Goal: Transaction & Acquisition: Purchase product/service

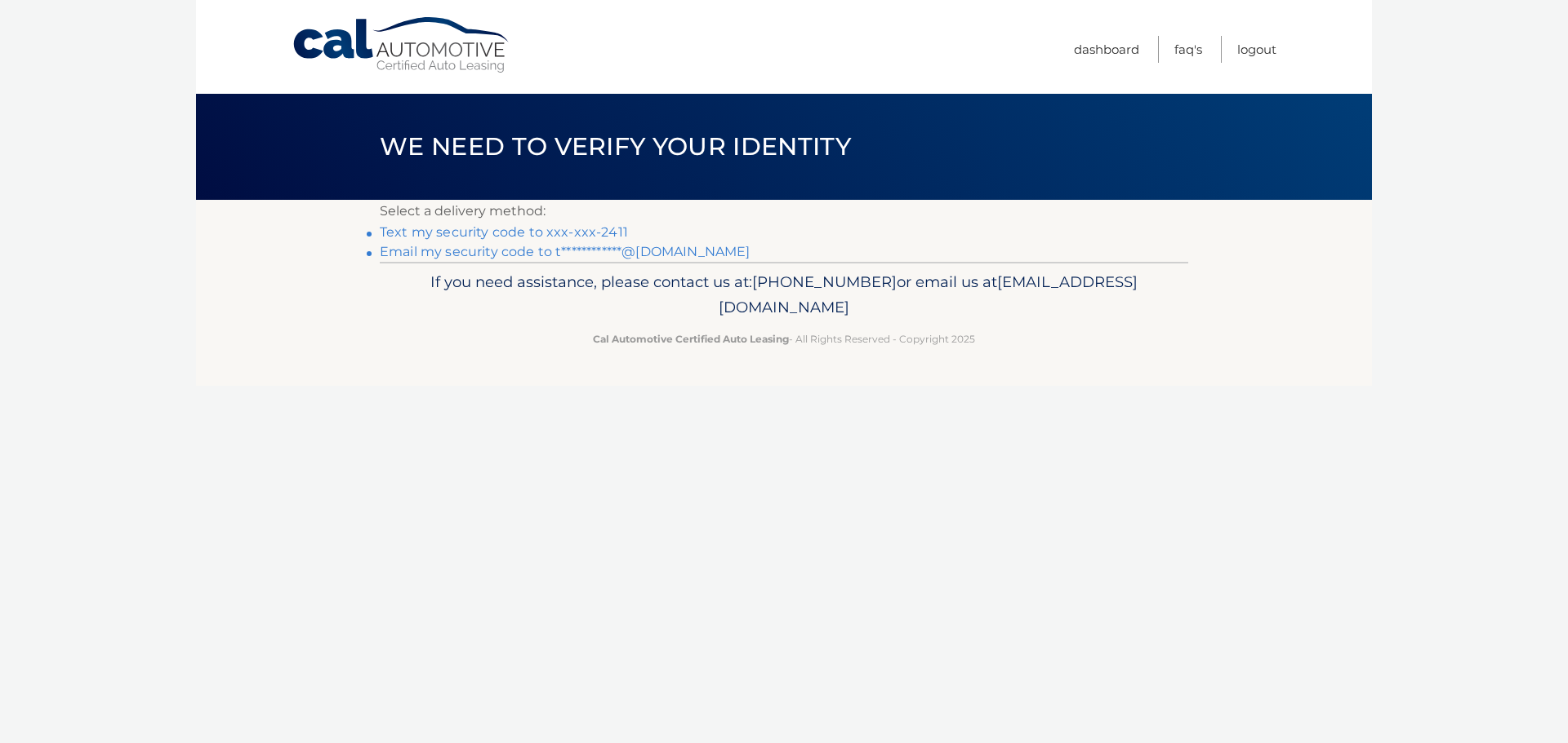
click at [605, 230] on link "Text my security code to xxx-xxx-2411" at bounding box center [503, 232] width 248 height 16
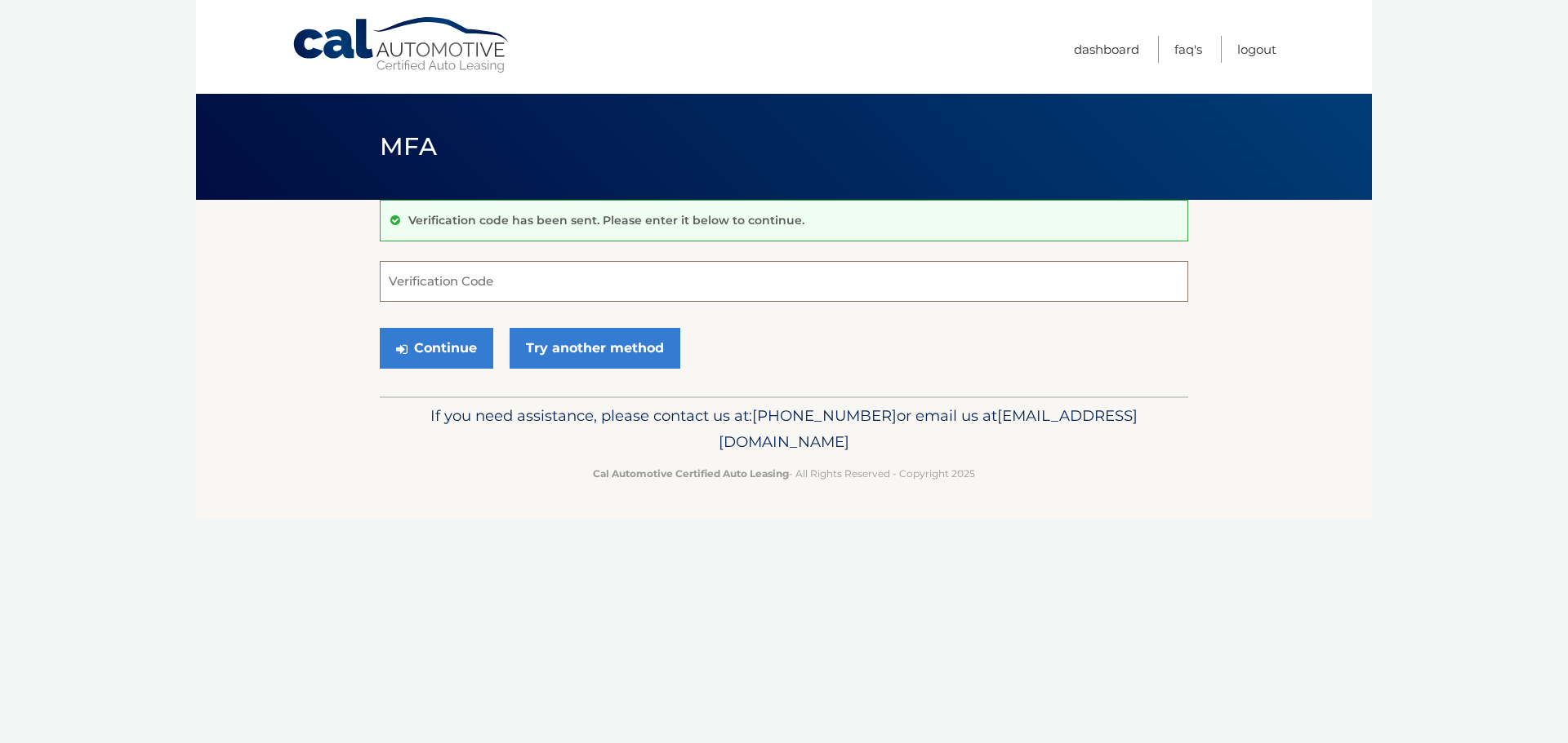
click at [518, 280] on input "Verification Code" at bounding box center [783, 282] width 808 height 41
type input "323214"
click at [422, 345] on button "Continue" at bounding box center [436, 348] width 114 height 41
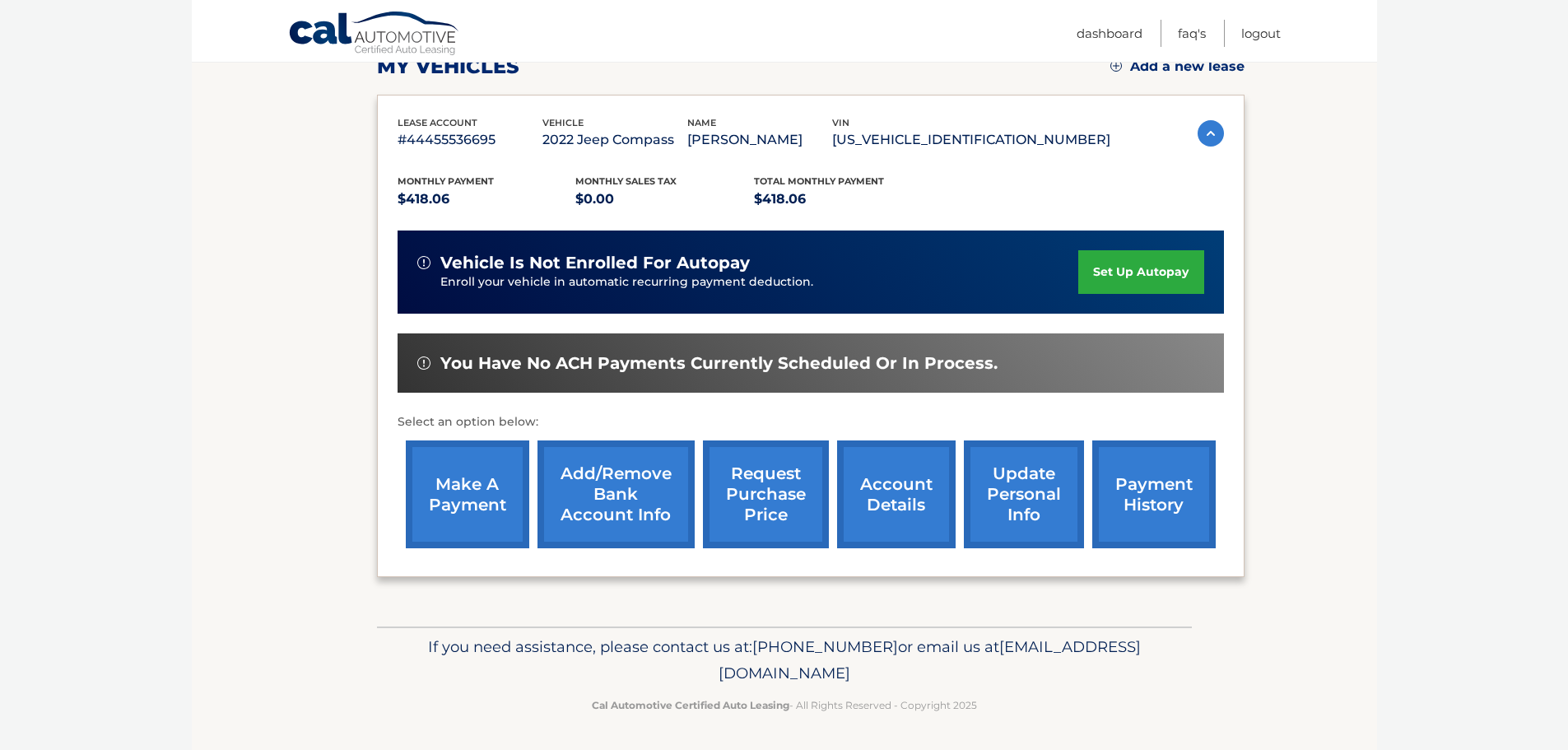
scroll to position [247, 0]
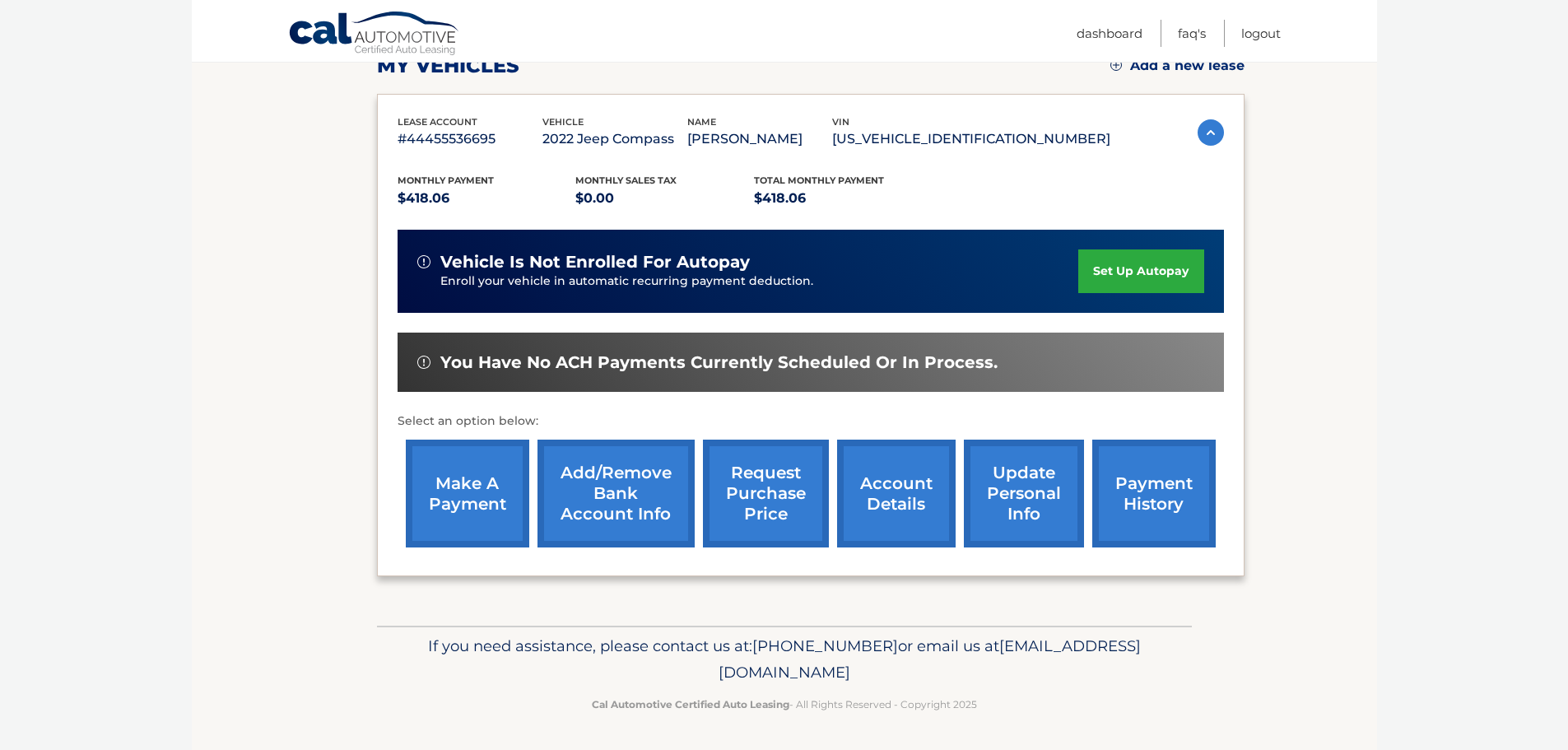
click at [892, 498] on link "account details" at bounding box center [896, 494] width 118 height 108
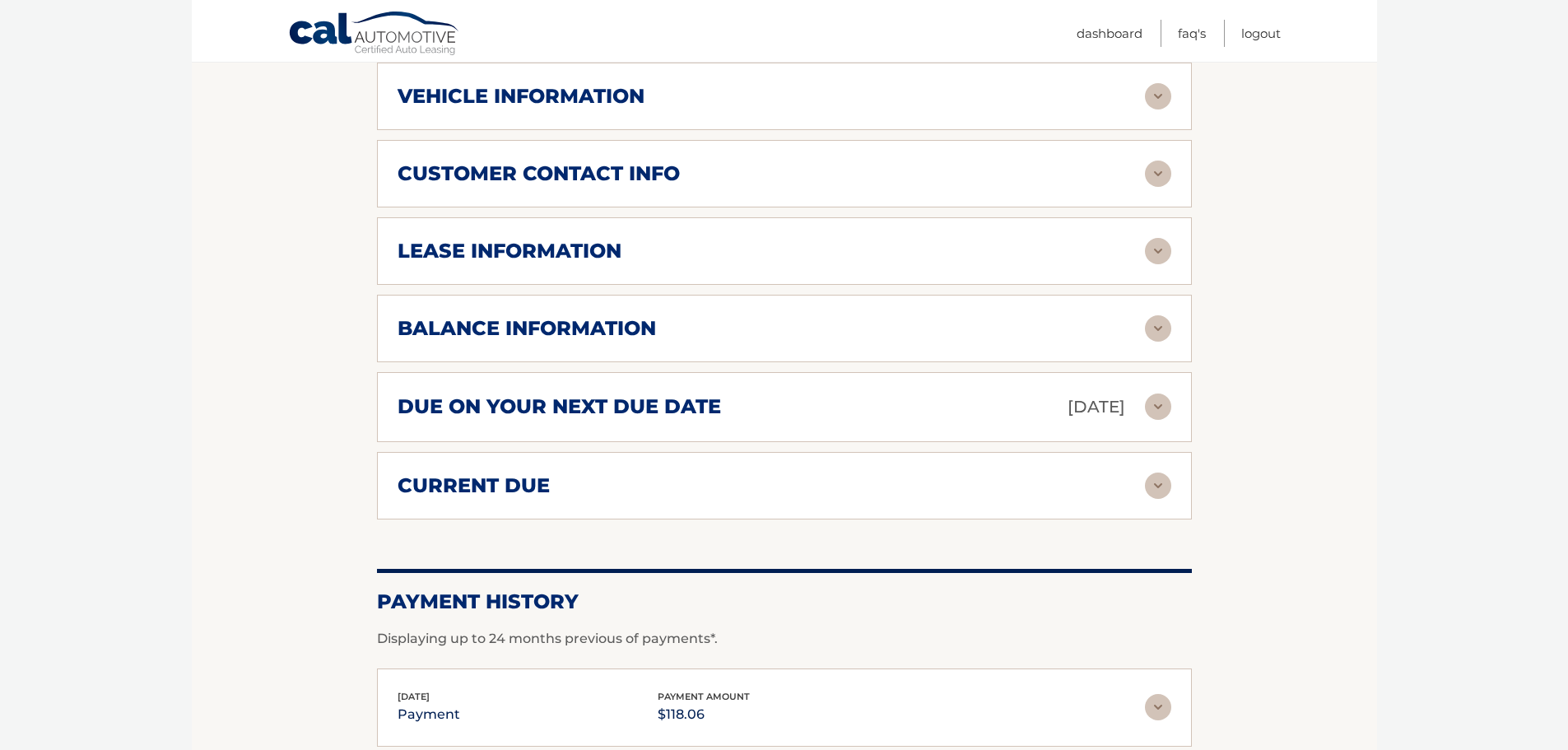
scroll to position [824, 0]
click at [1153, 472] on img at bounding box center [1158, 485] width 26 height 26
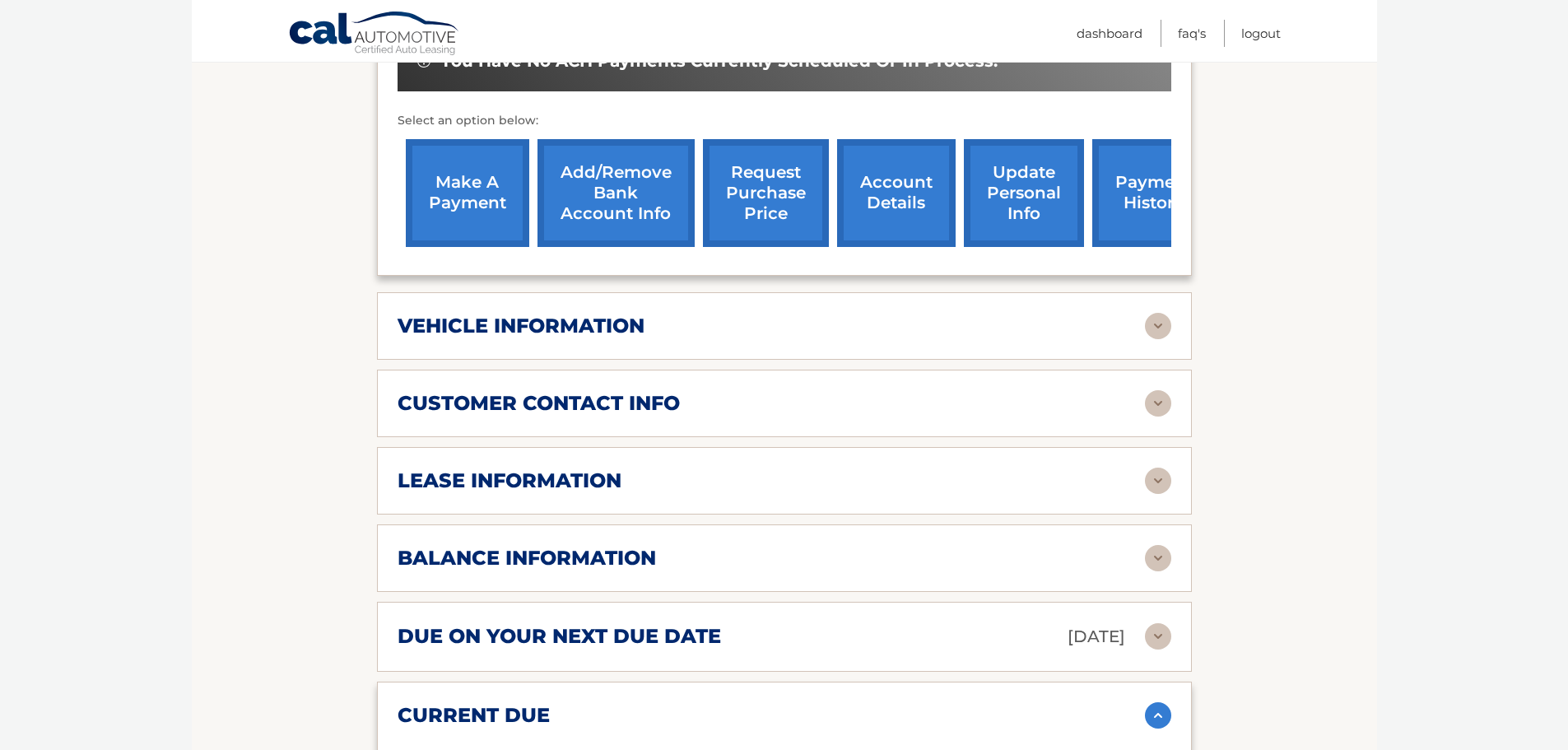
scroll to position [593, 0]
click at [1161, 469] on img at bounding box center [1158, 482] width 26 height 26
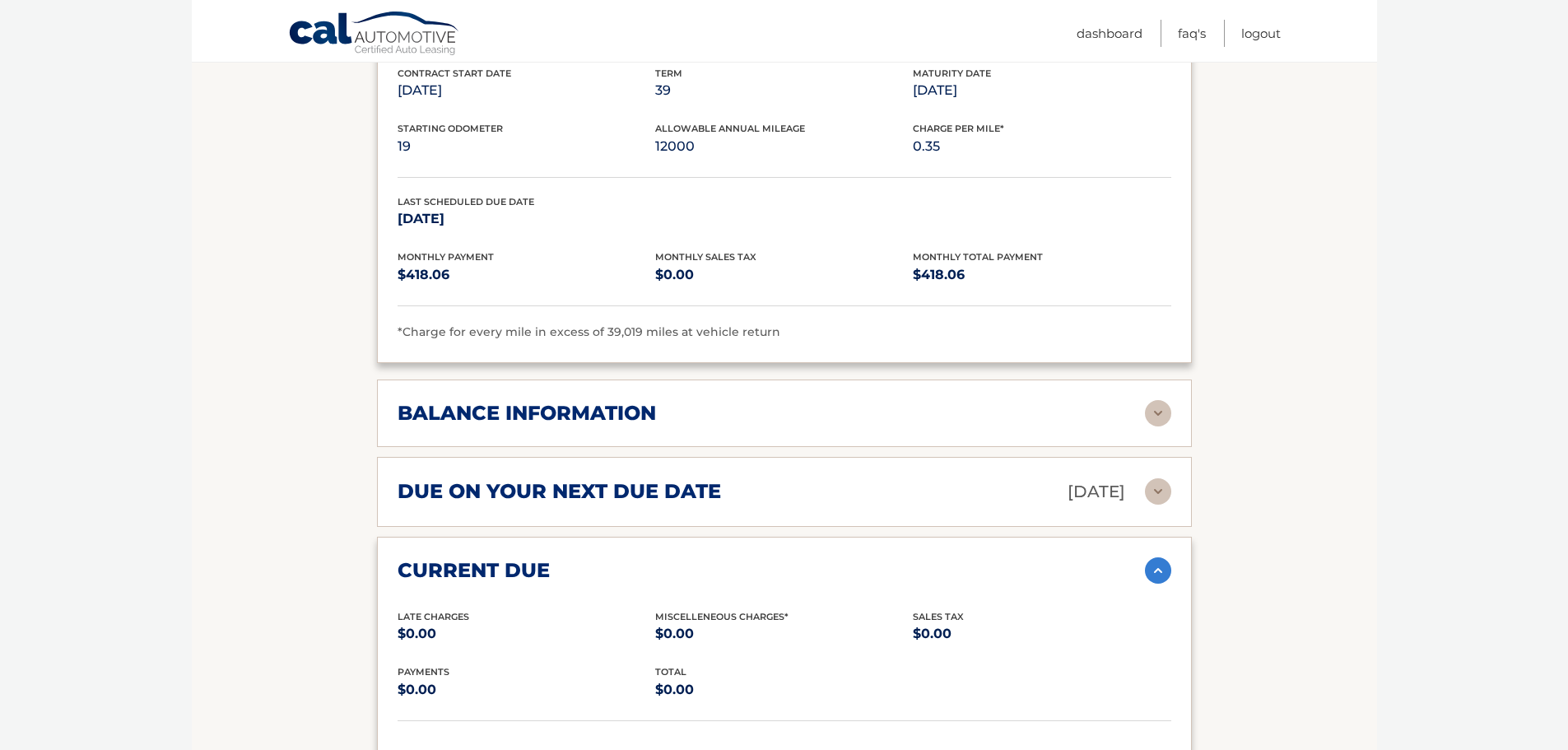
scroll to position [1086, 0]
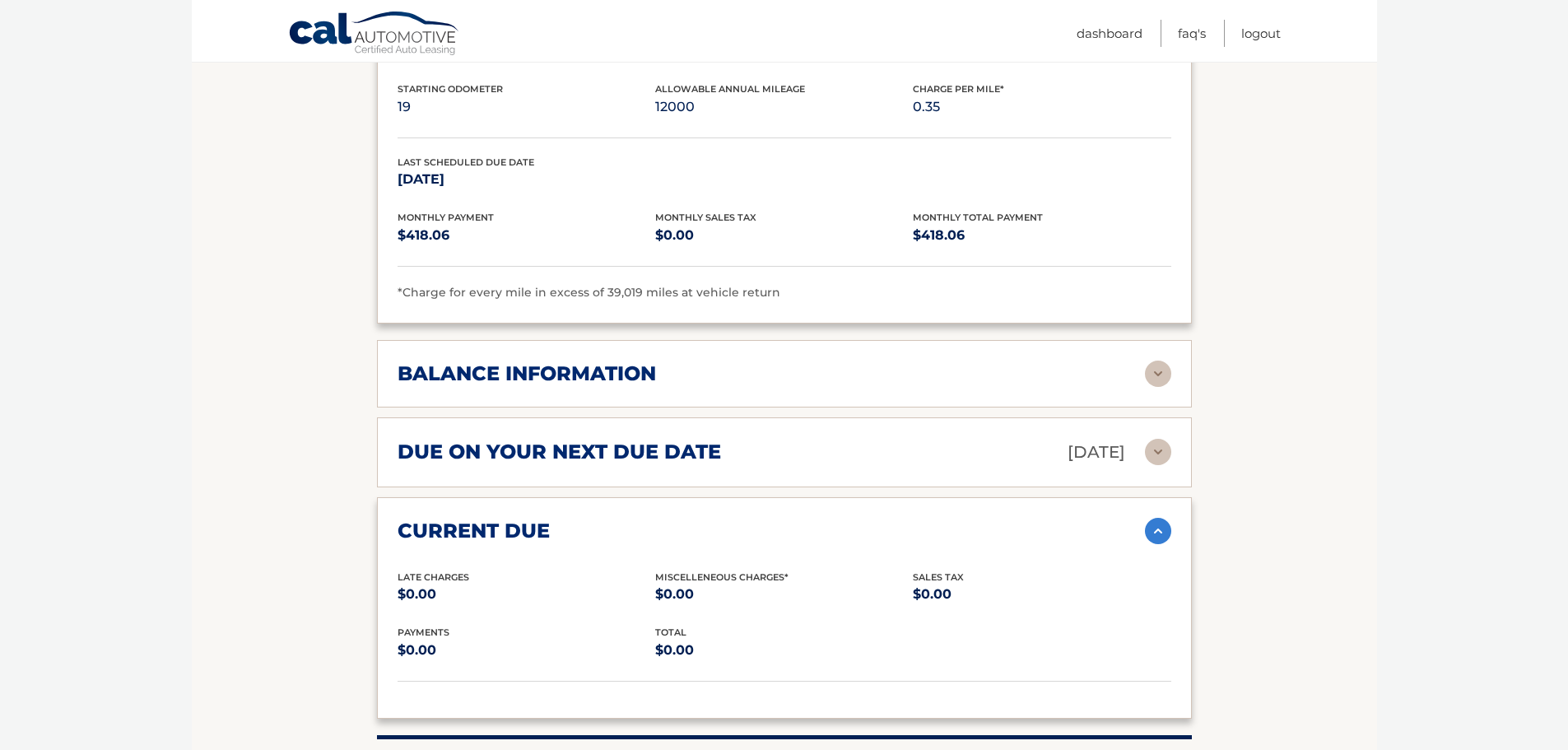
click at [1162, 361] on img at bounding box center [1158, 374] width 26 height 26
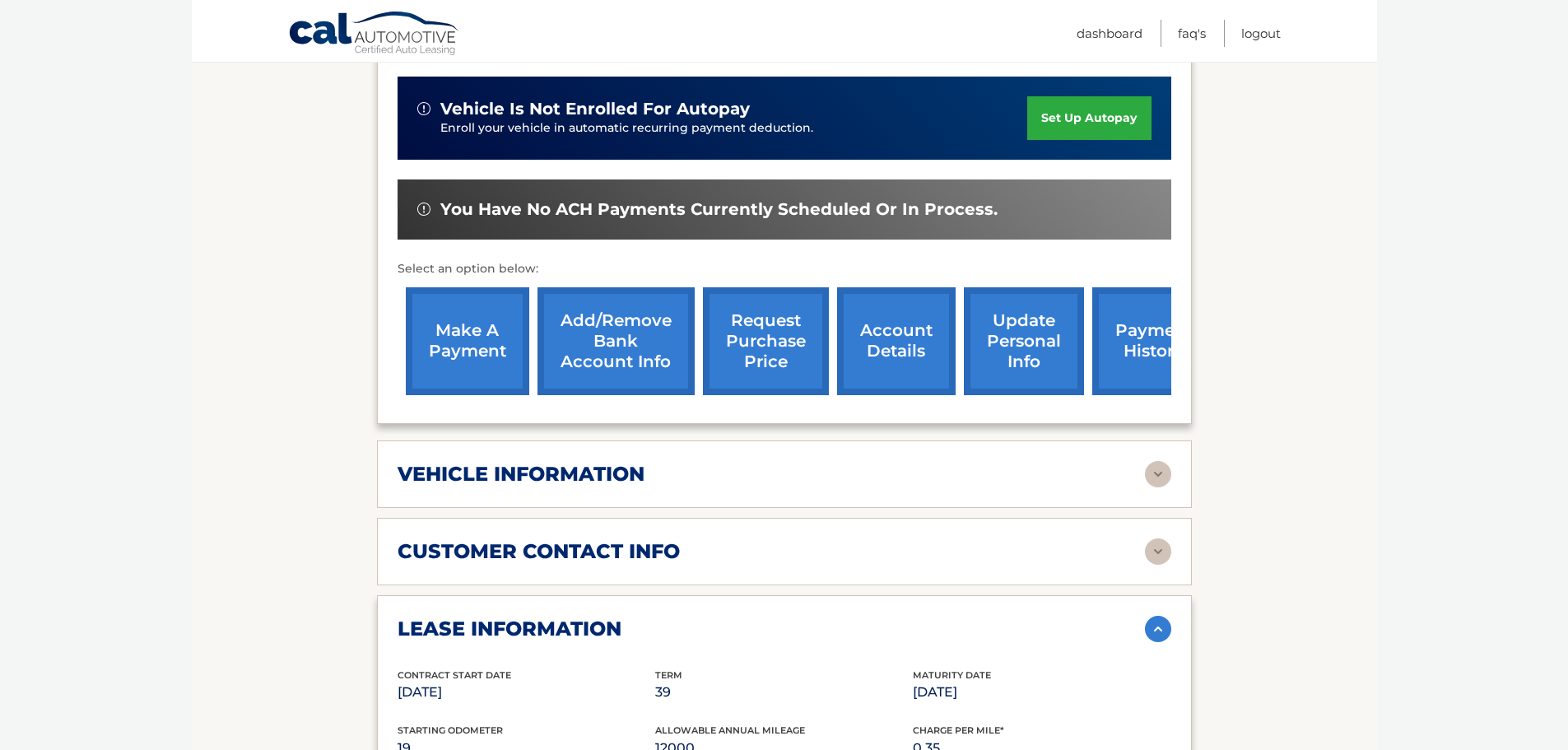
scroll to position [412, 0]
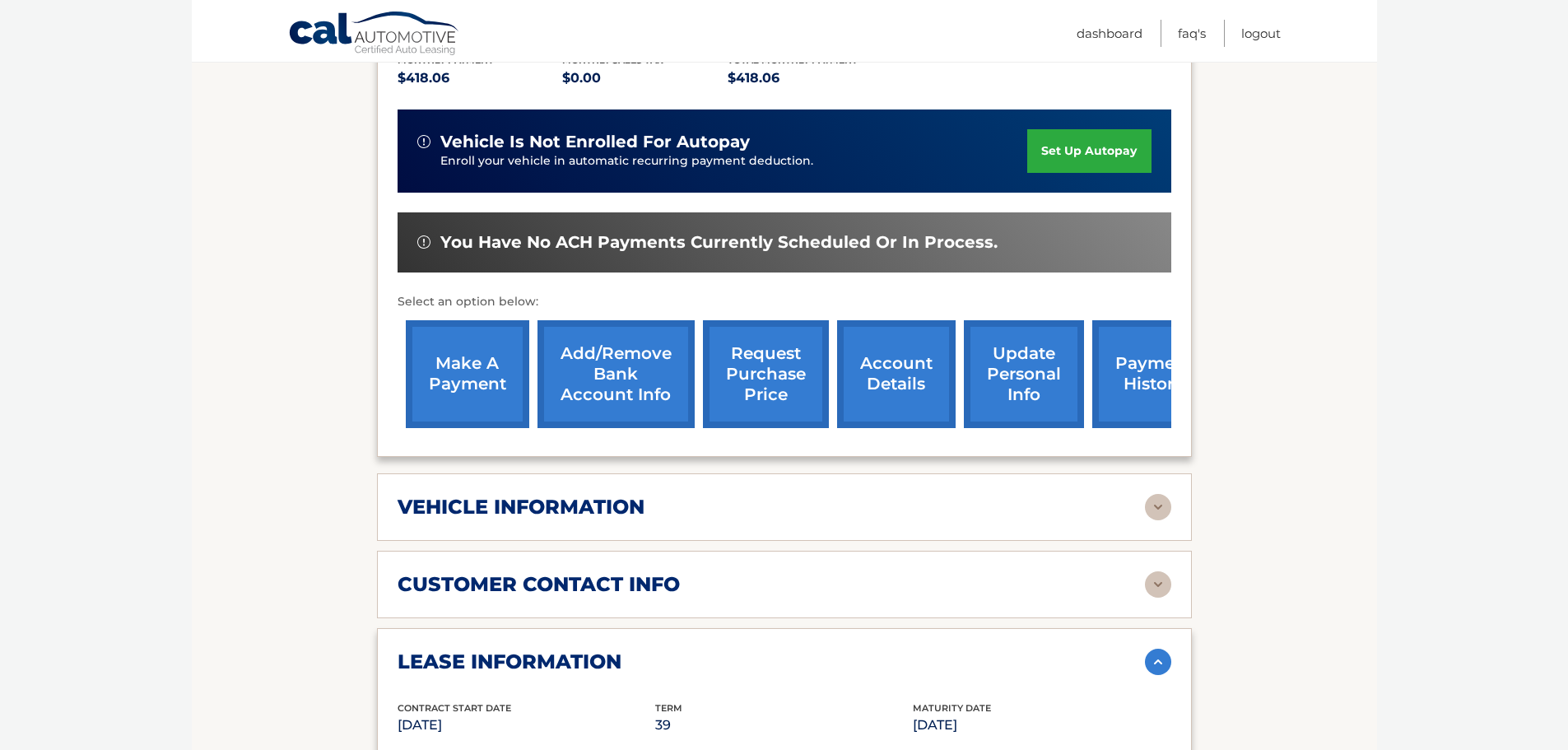
click at [739, 333] on link "request purchase price" at bounding box center [765, 375] width 126 height 108
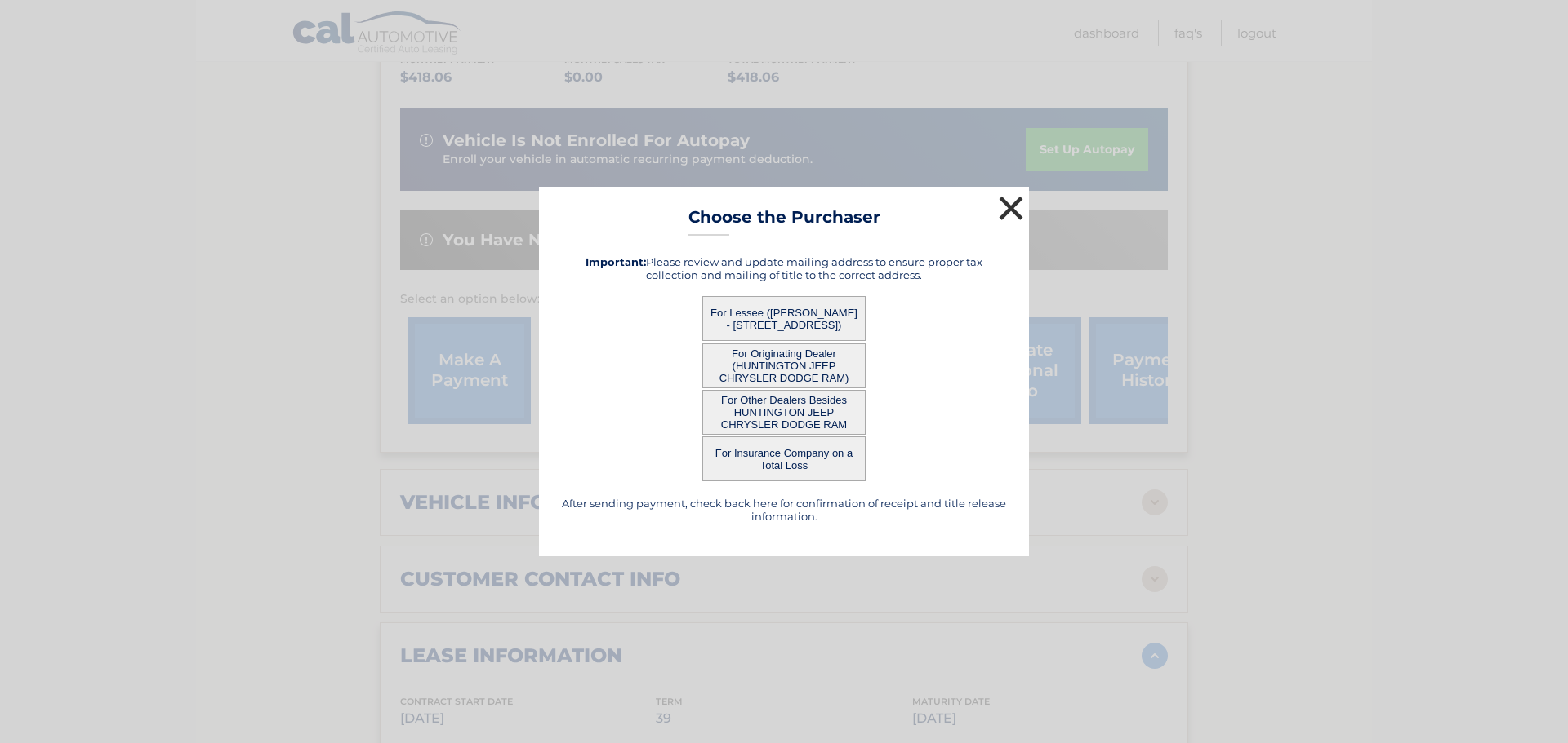
click at [1007, 210] on button "×" at bounding box center [1010, 208] width 32 height 32
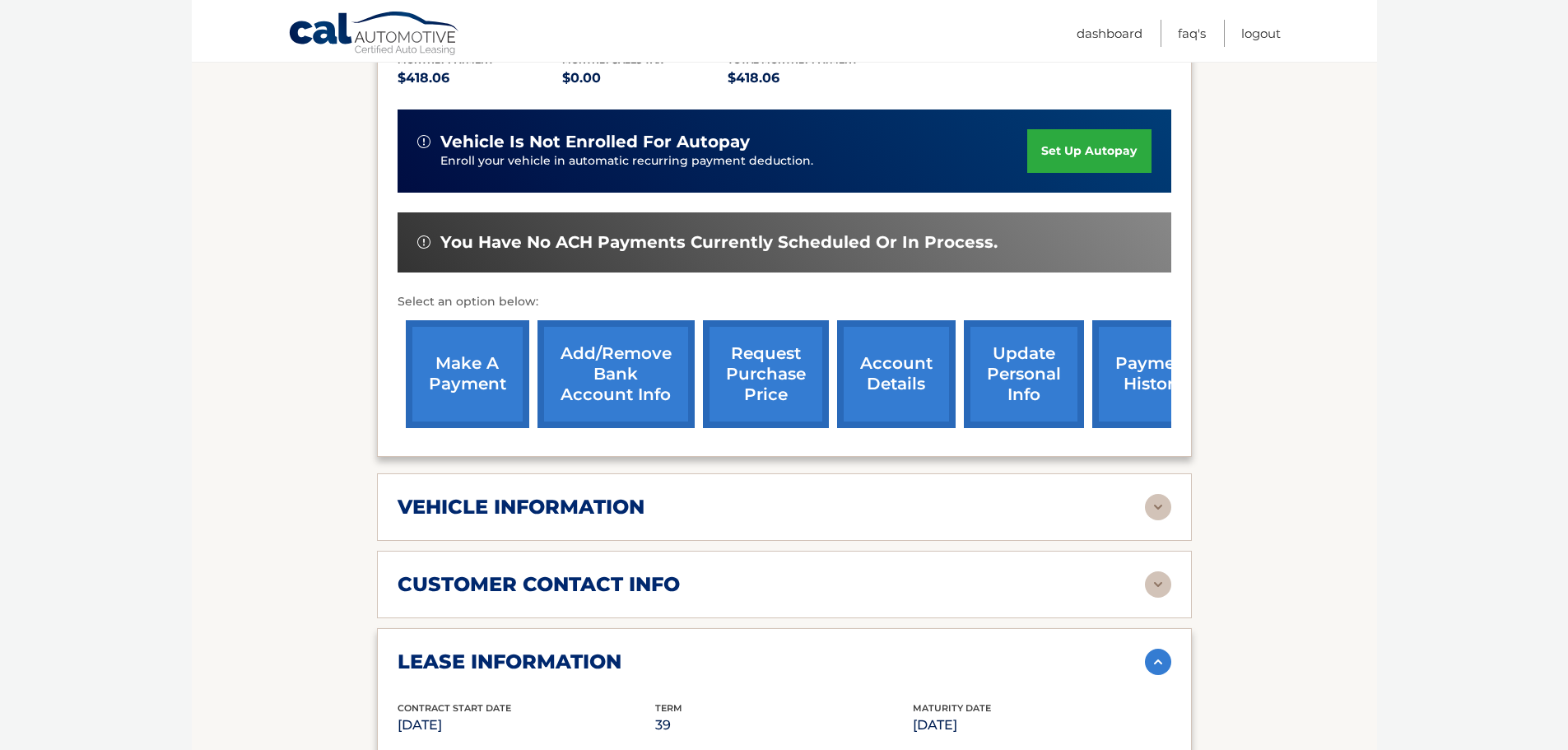
click at [646, 326] on link "Add/Remove bank account info" at bounding box center [615, 375] width 157 height 108
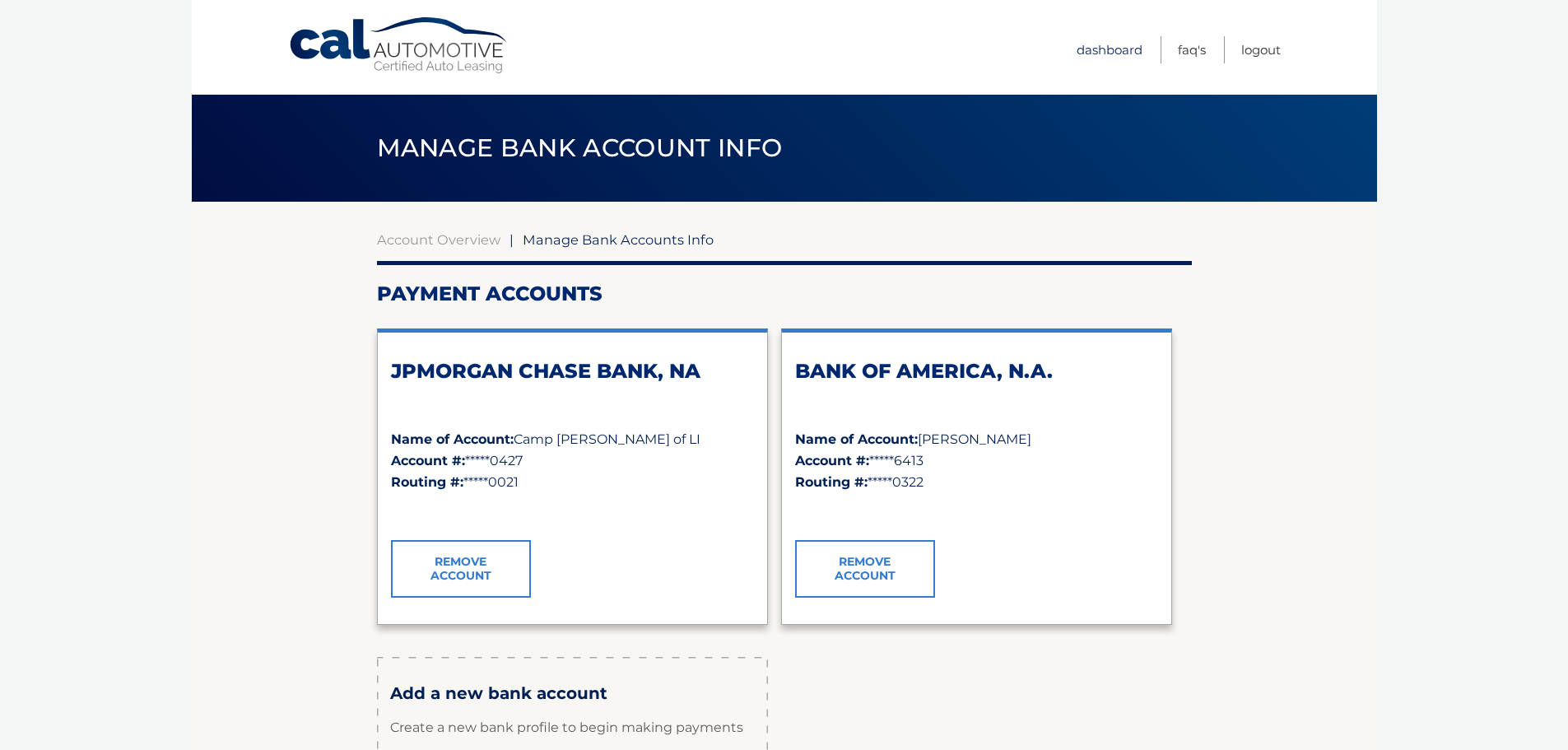
click at [1098, 47] on link "Dashboard" at bounding box center [1109, 49] width 66 height 27
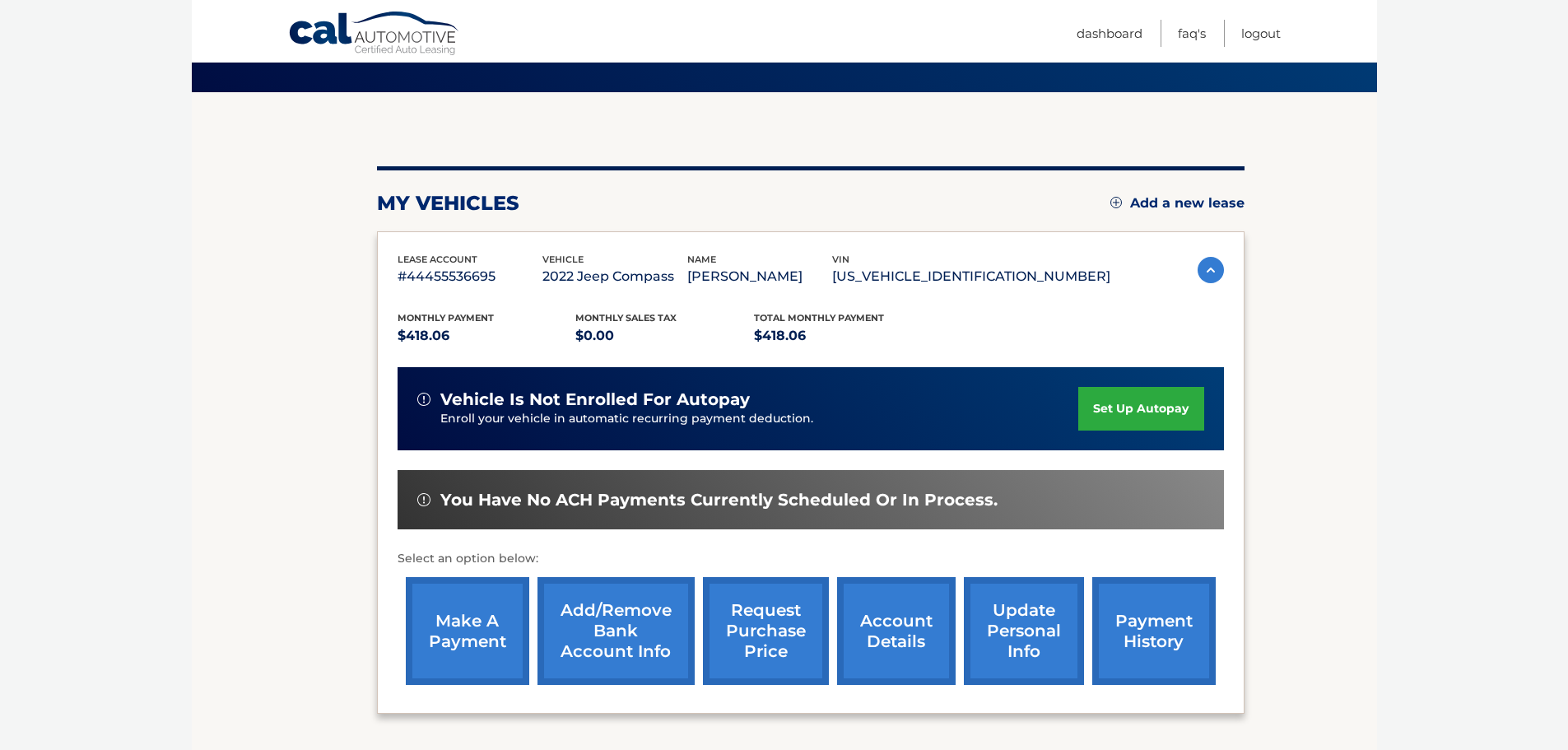
scroll to position [248, 0]
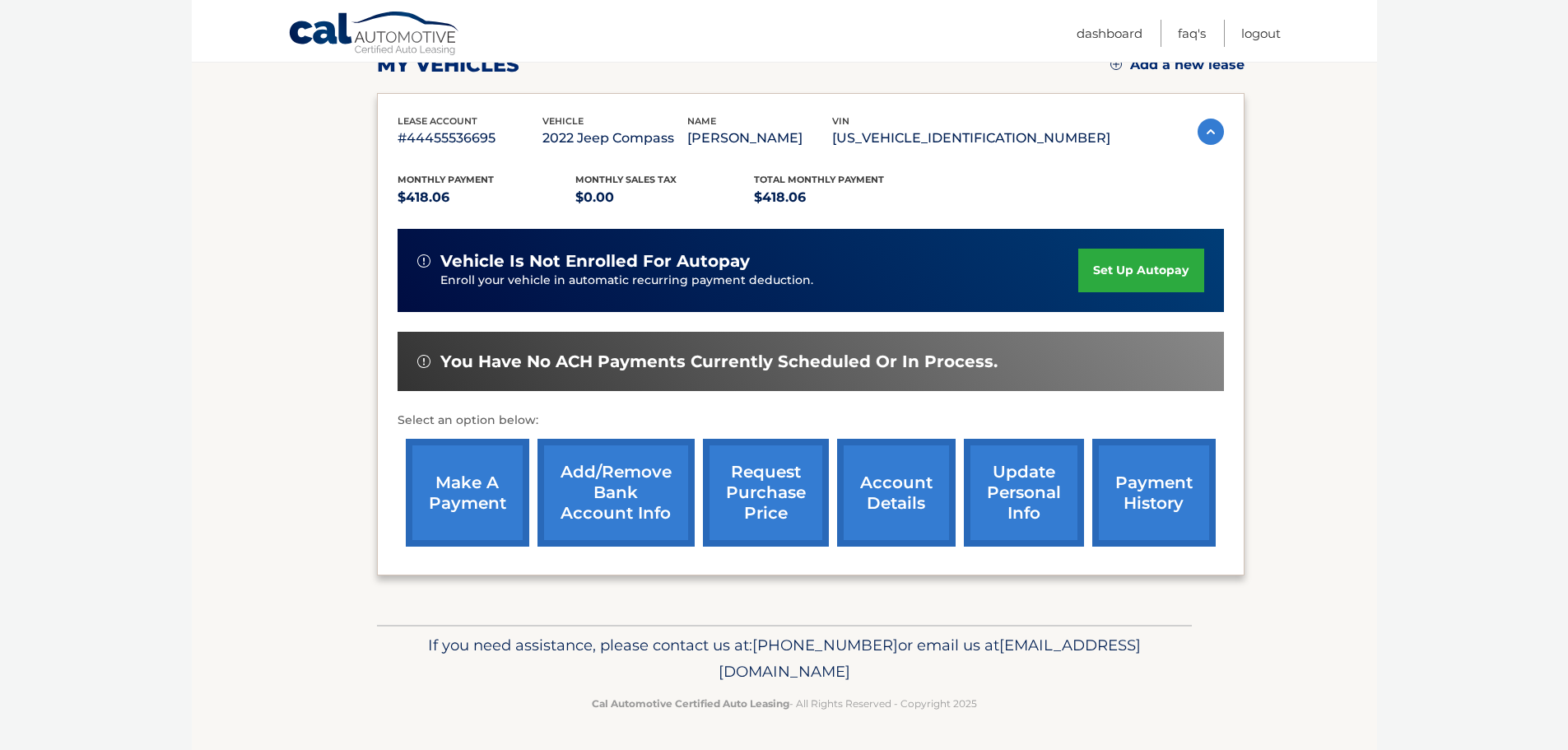
click at [1160, 269] on link "set up autopay" at bounding box center [1141, 270] width 125 height 44
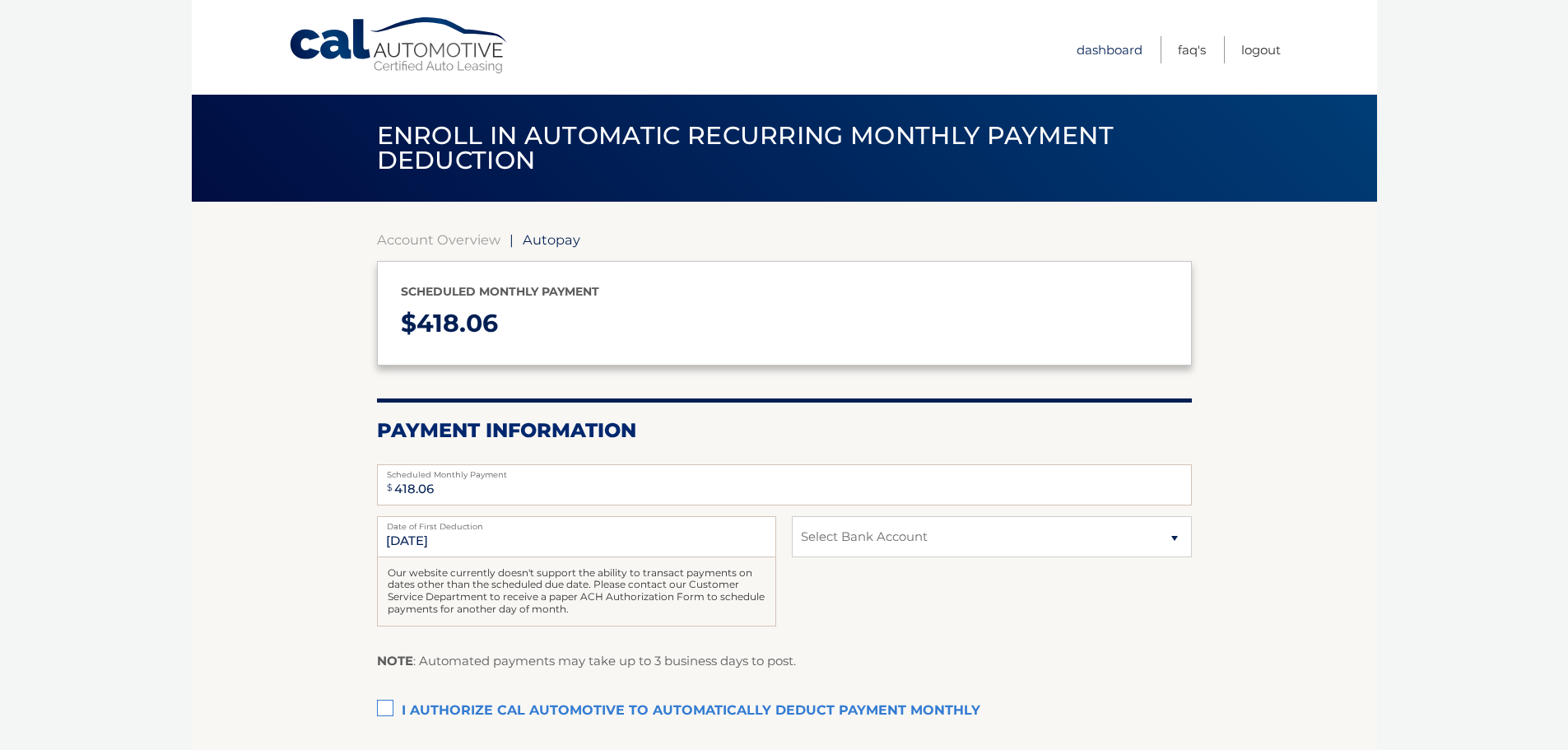
click at [1104, 56] on link "Dashboard" at bounding box center [1109, 49] width 66 height 27
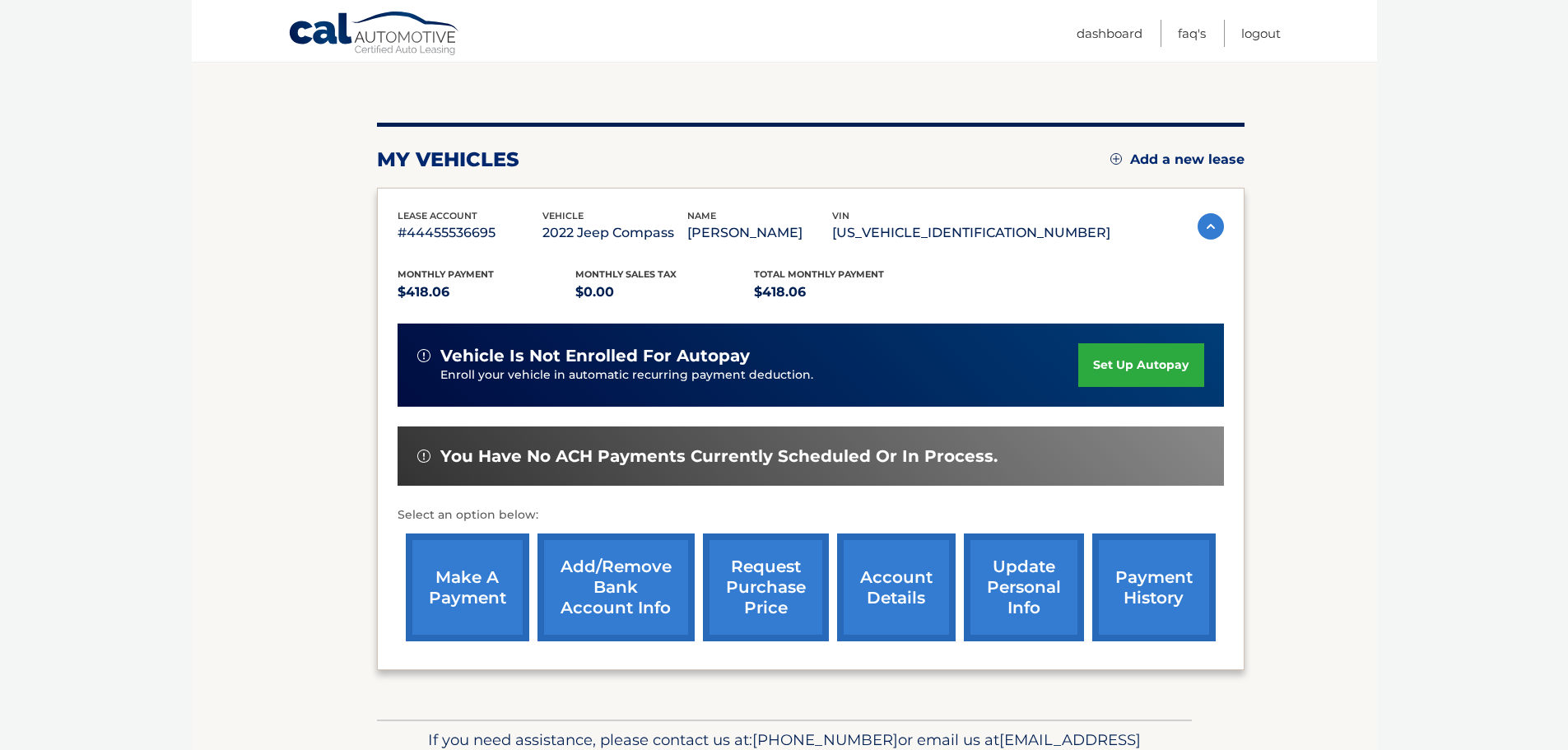
scroll to position [248, 0]
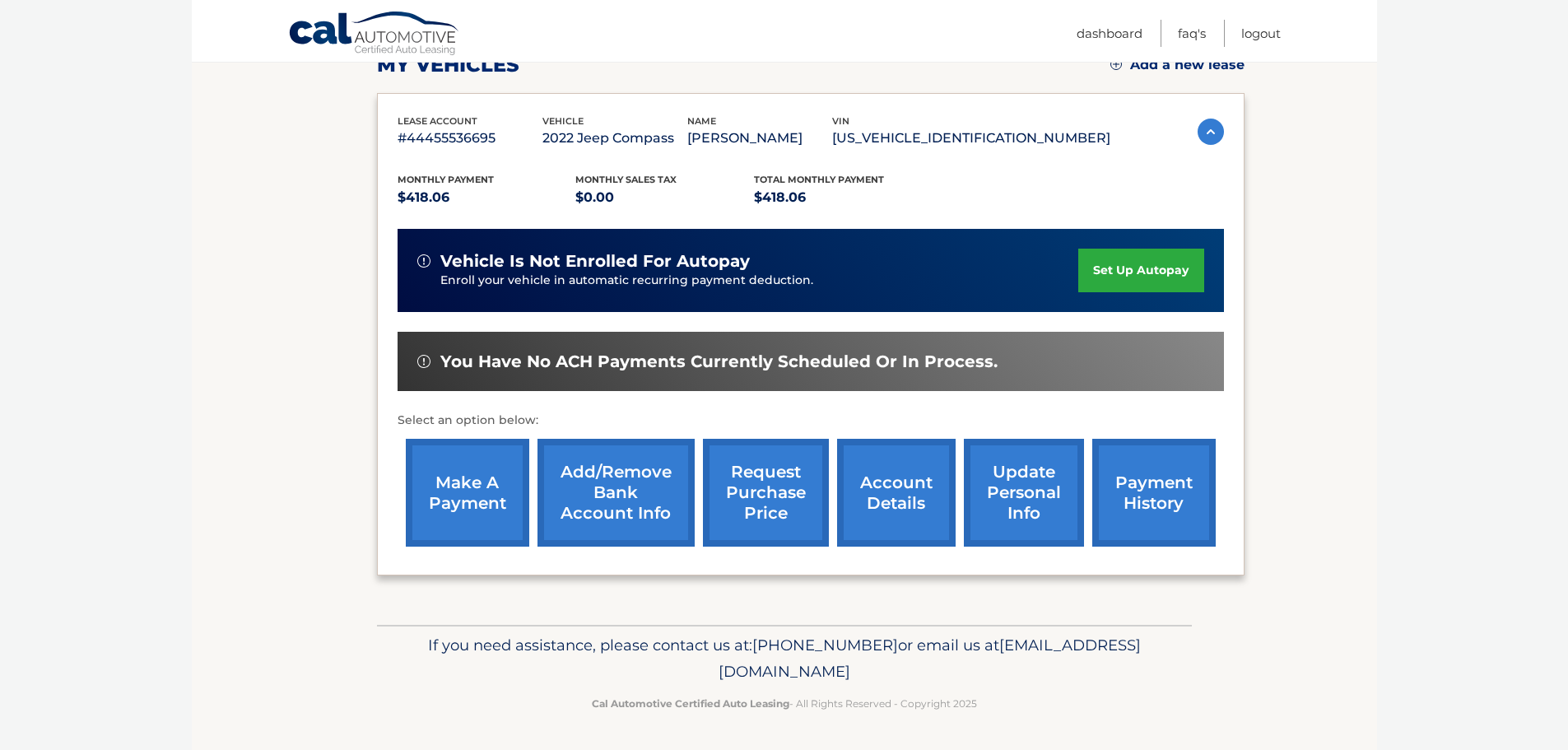
click at [498, 484] on link "make a payment" at bounding box center [467, 493] width 124 height 108
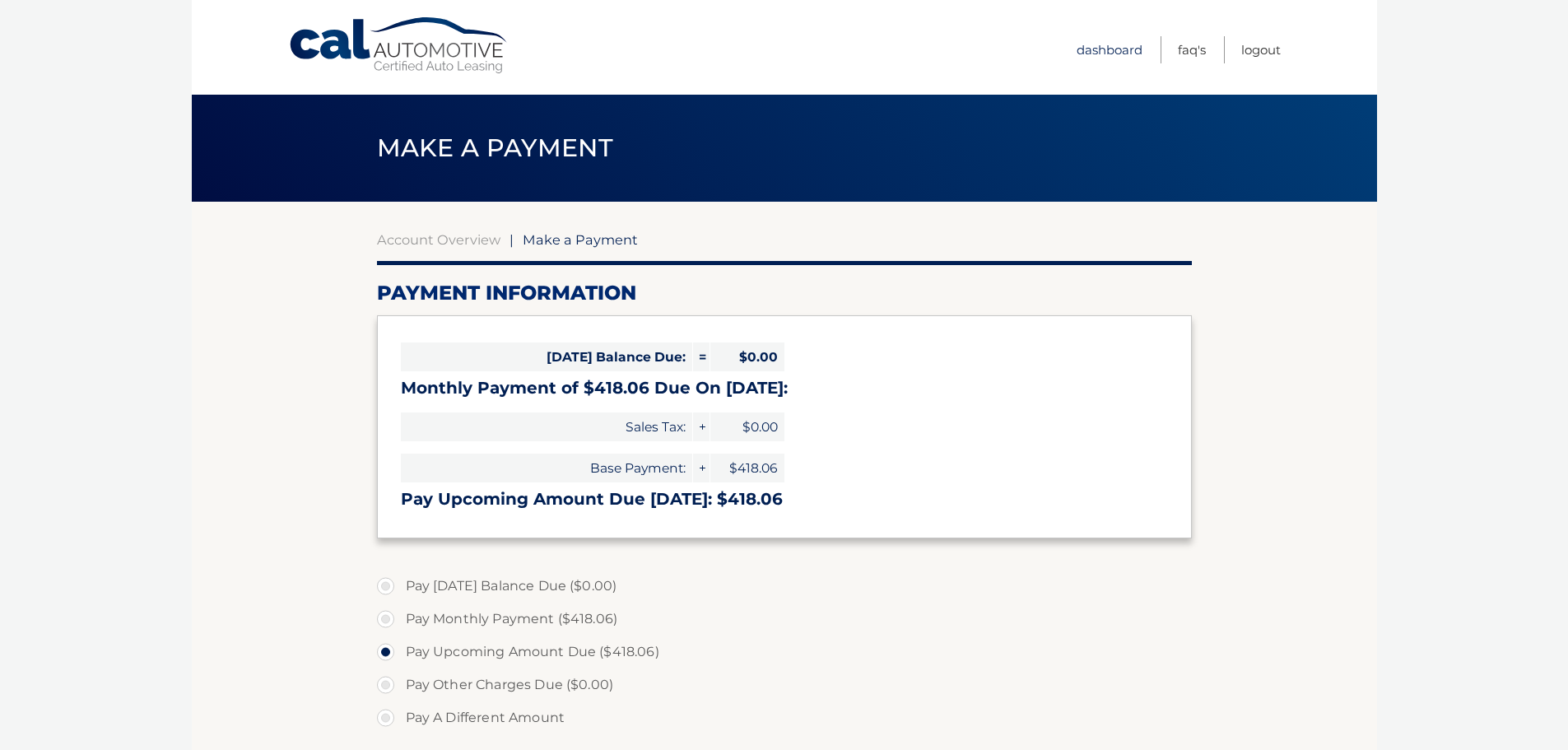
click at [1109, 50] on link "Dashboard" at bounding box center [1109, 49] width 66 height 27
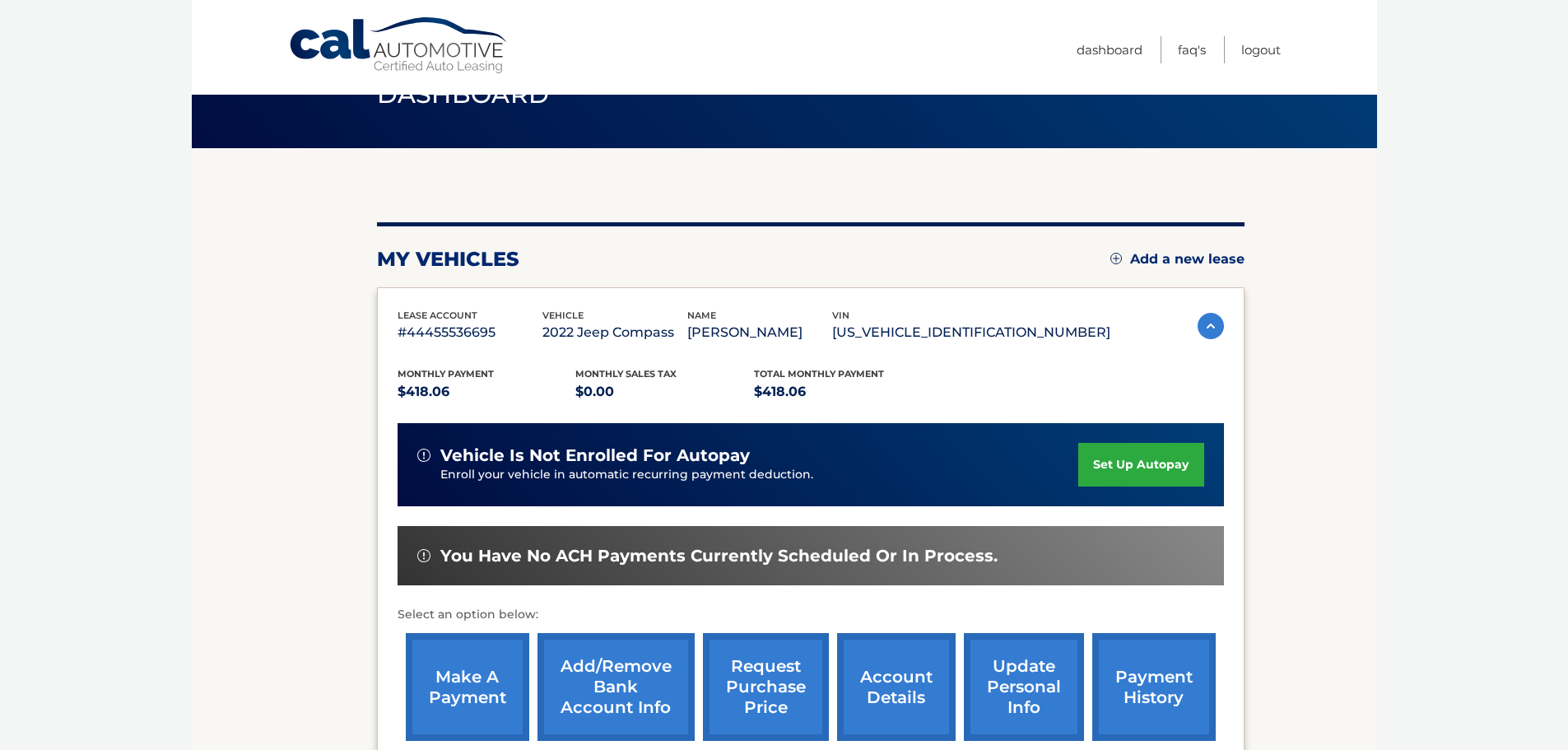
scroll to position [82, 0]
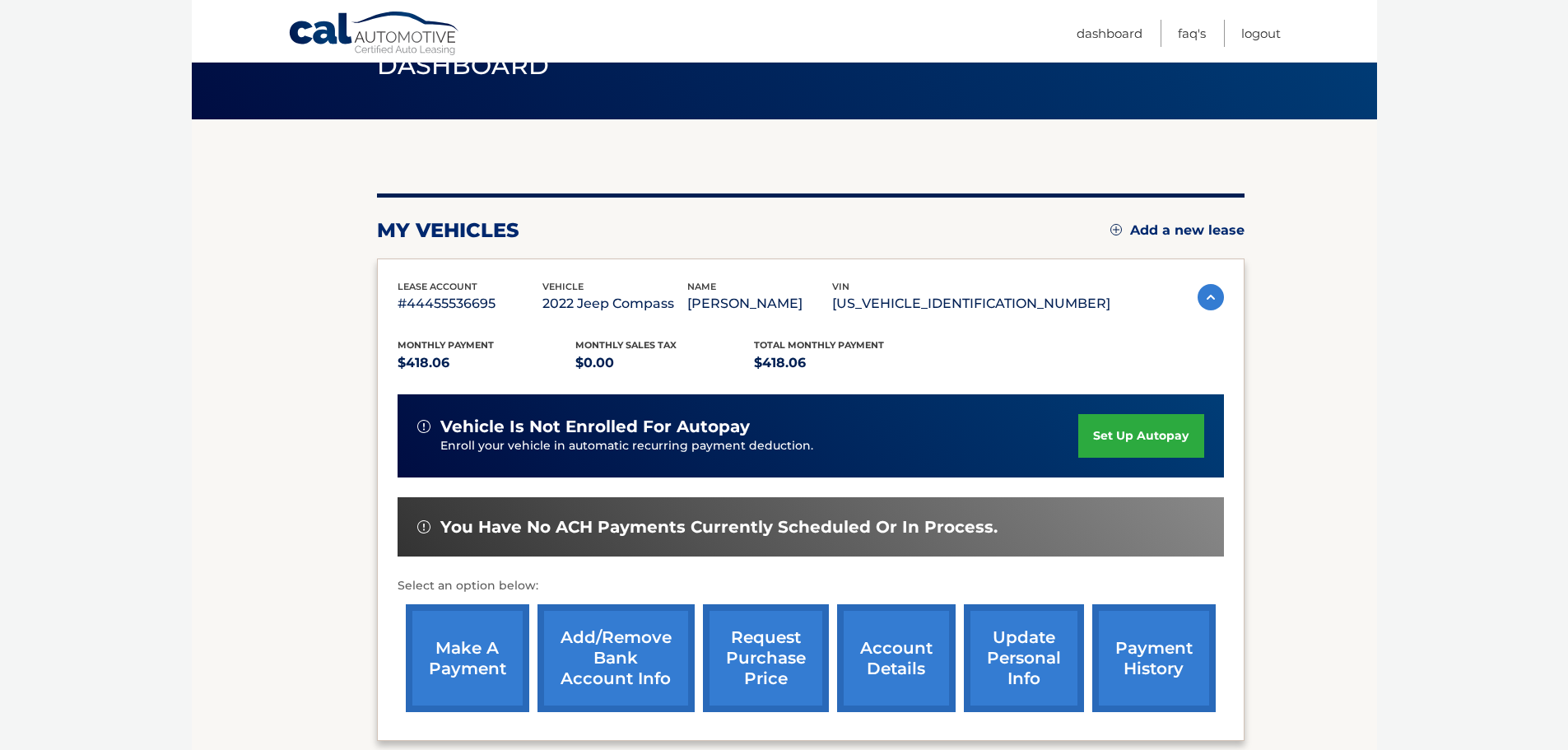
click at [468, 641] on link "make a payment" at bounding box center [467, 659] width 124 height 108
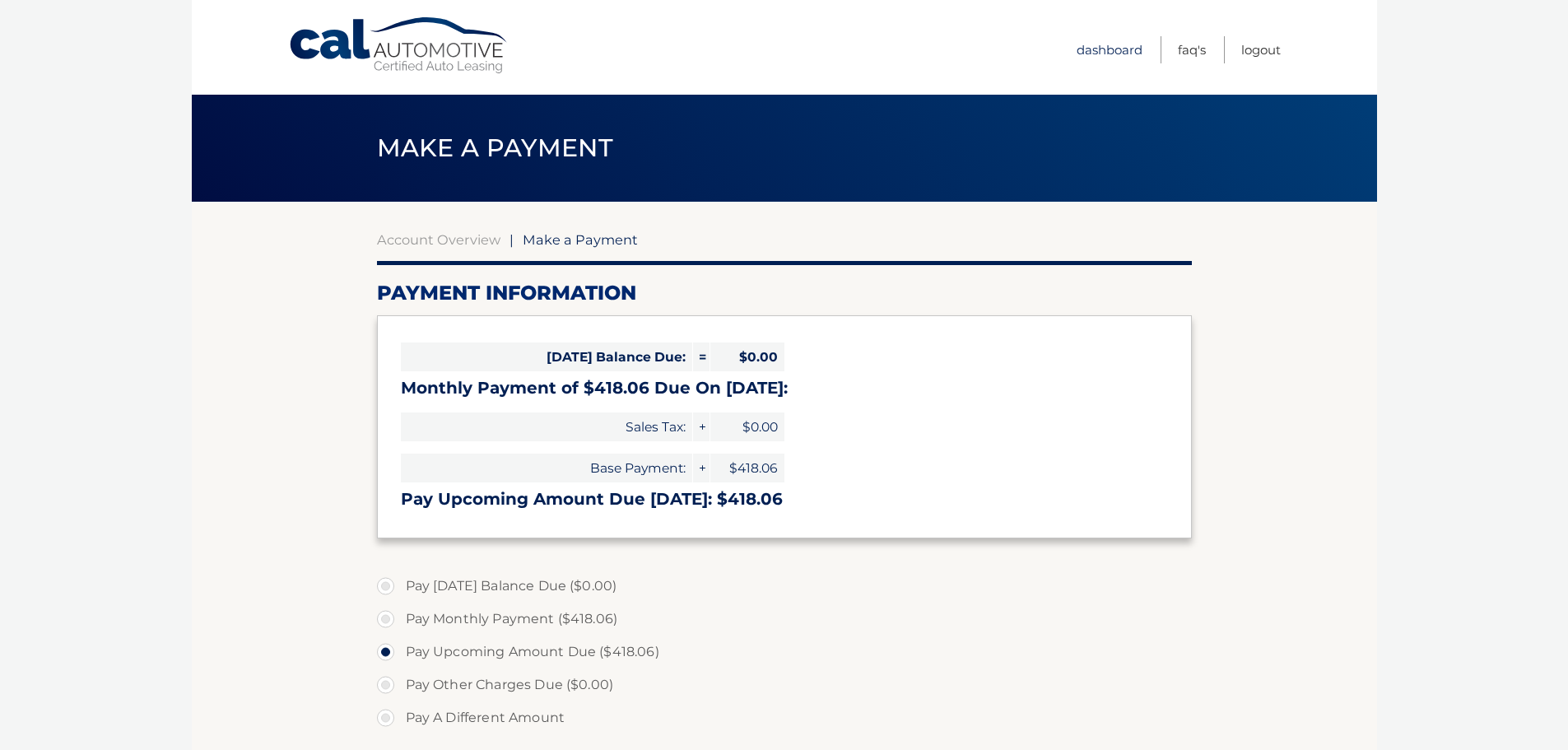
click at [1102, 49] on link "Dashboard" at bounding box center [1109, 49] width 66 height 27
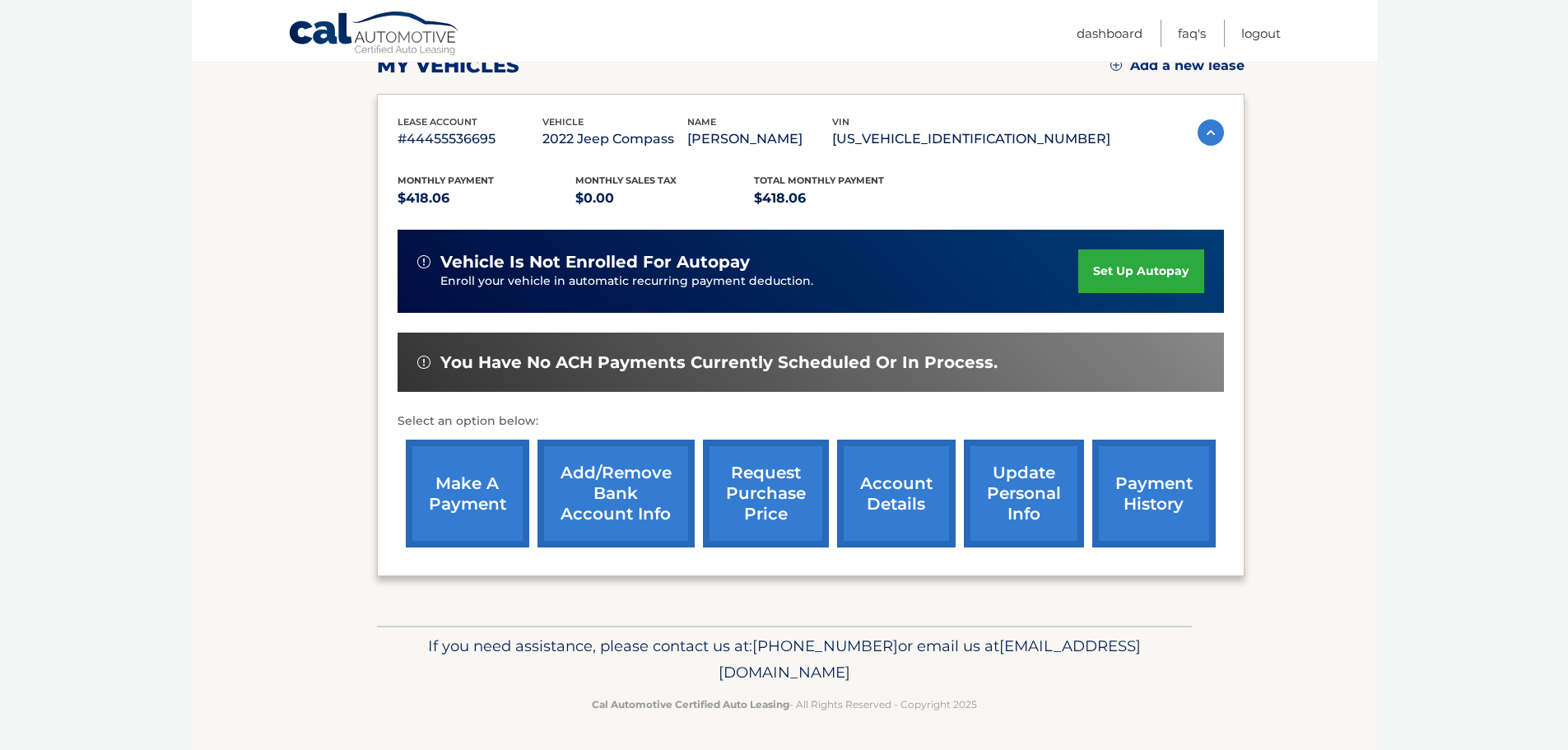
scroll to position [248, 0]
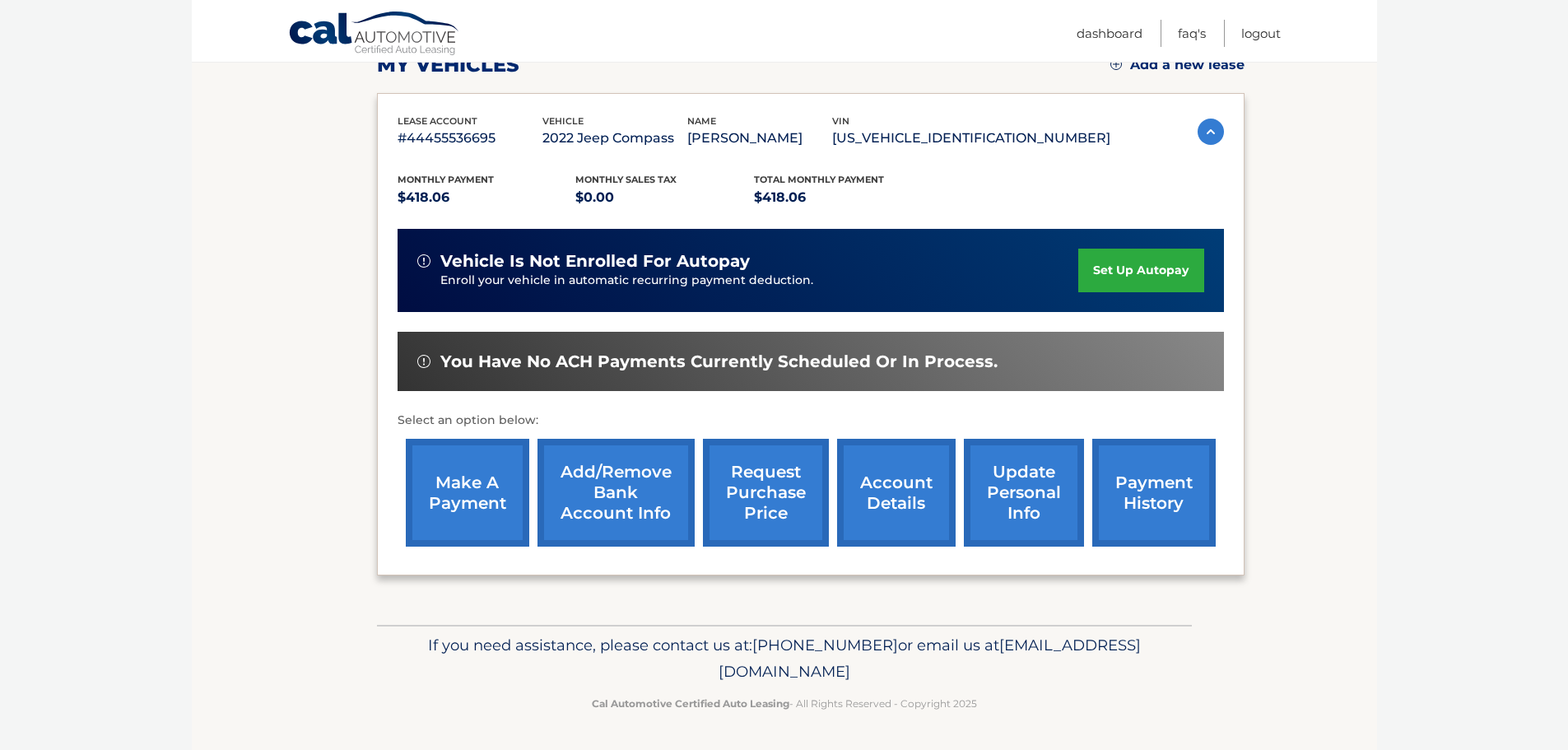
click at [610, 477] on link "Add/Remove bank account info" at bounding box center [615, 493] width 157 height 108
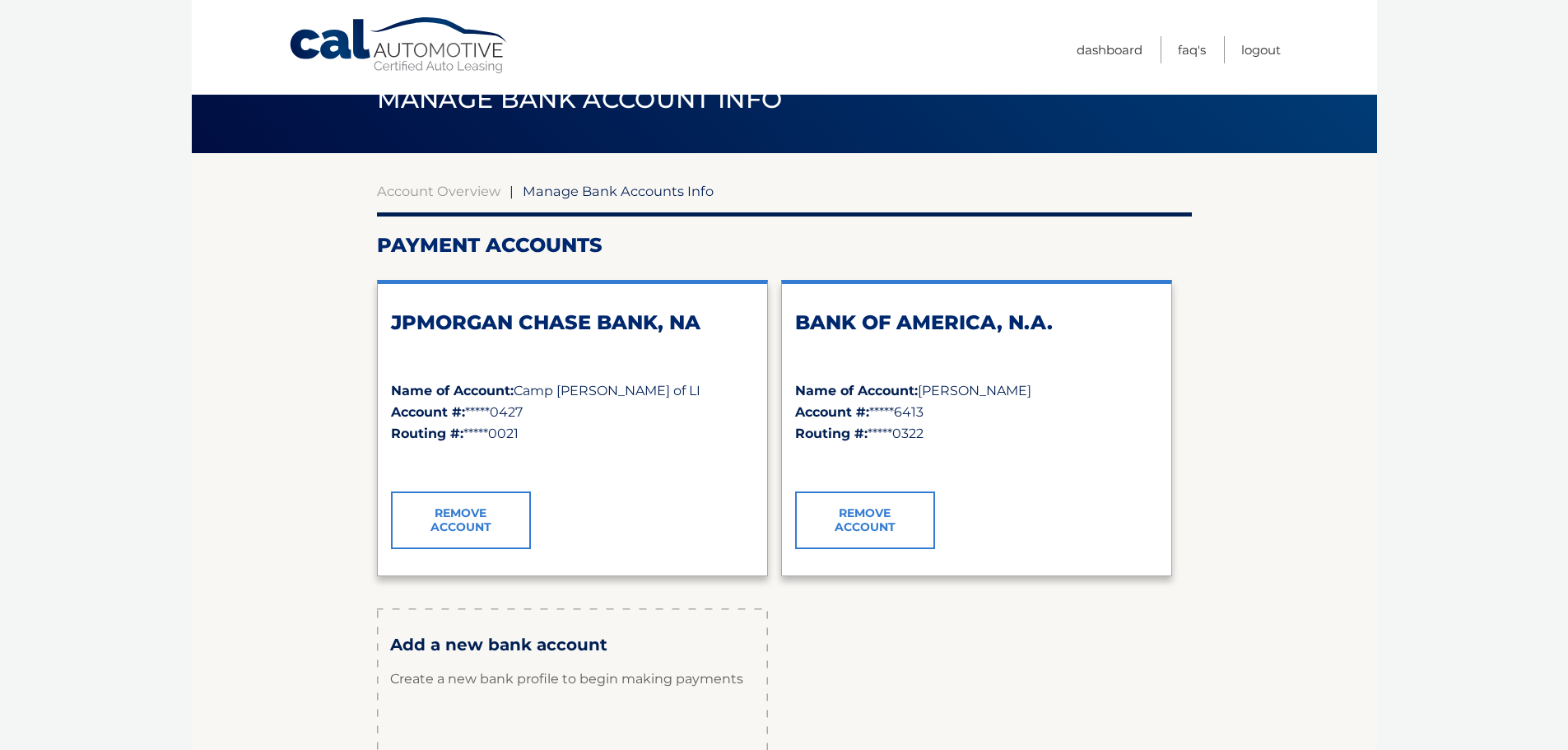
scroll to position [48, 0]
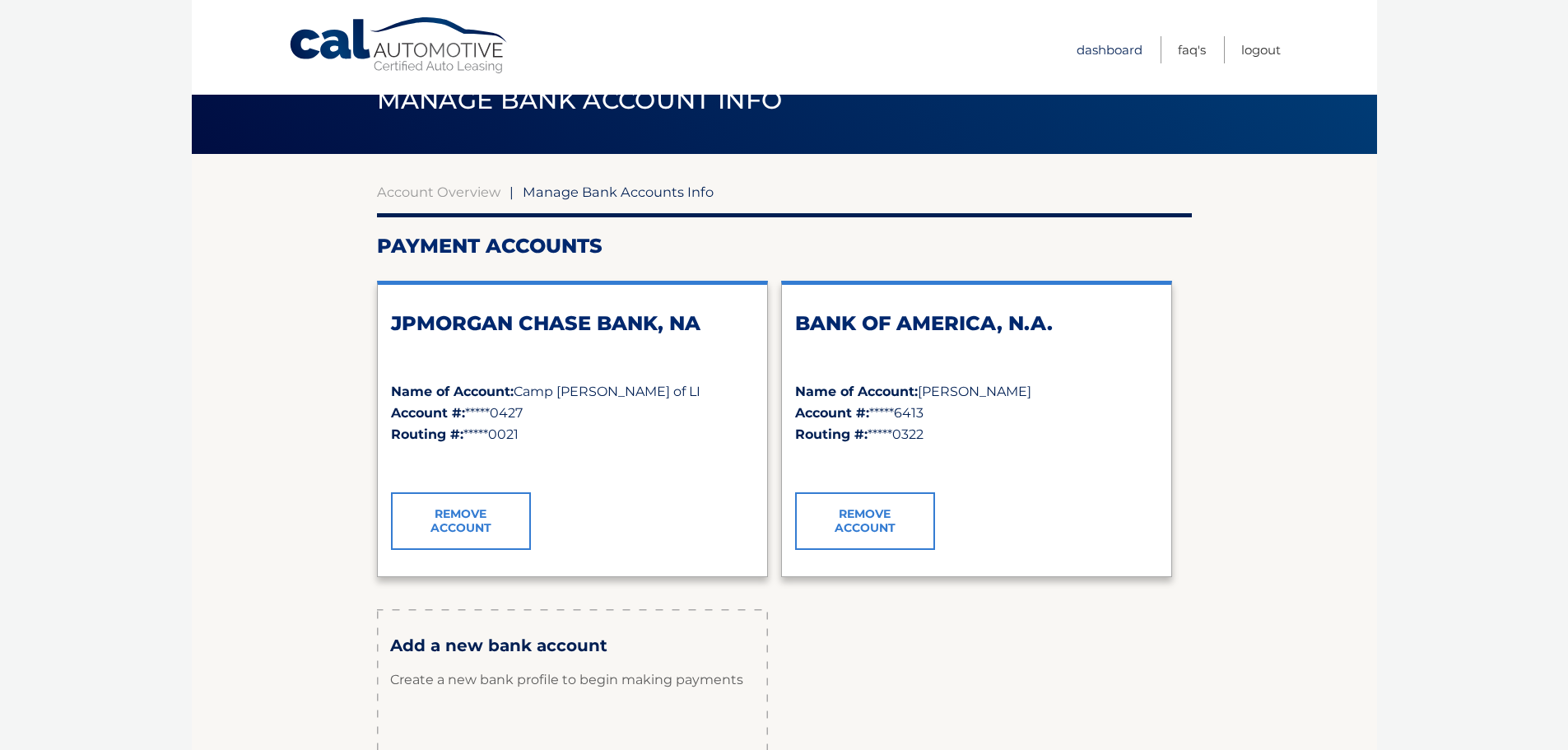
click at [1112, 45] on link "Dashboard" at bounding box center [1109, 49] width 66 height 27
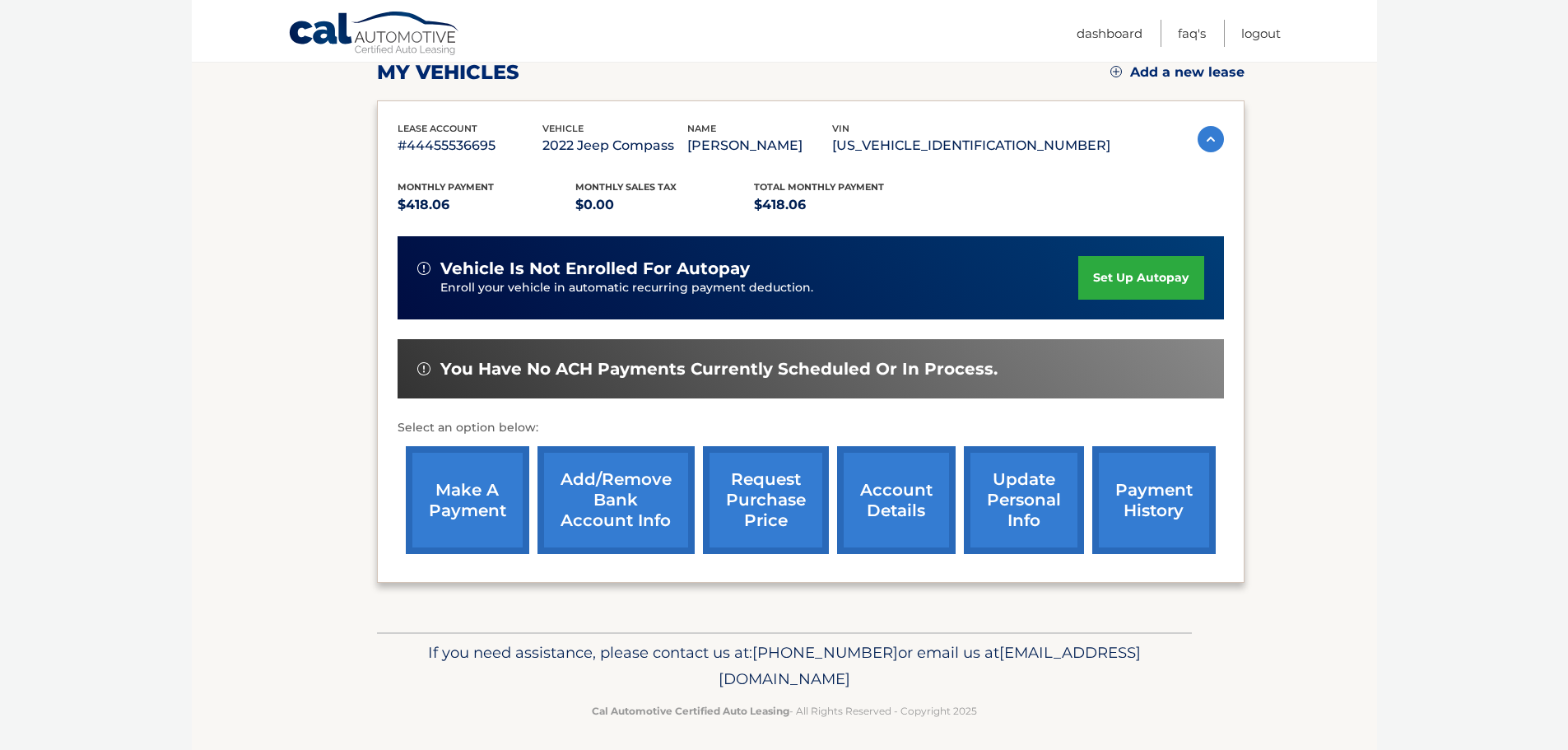
scroll to position [248, 0]
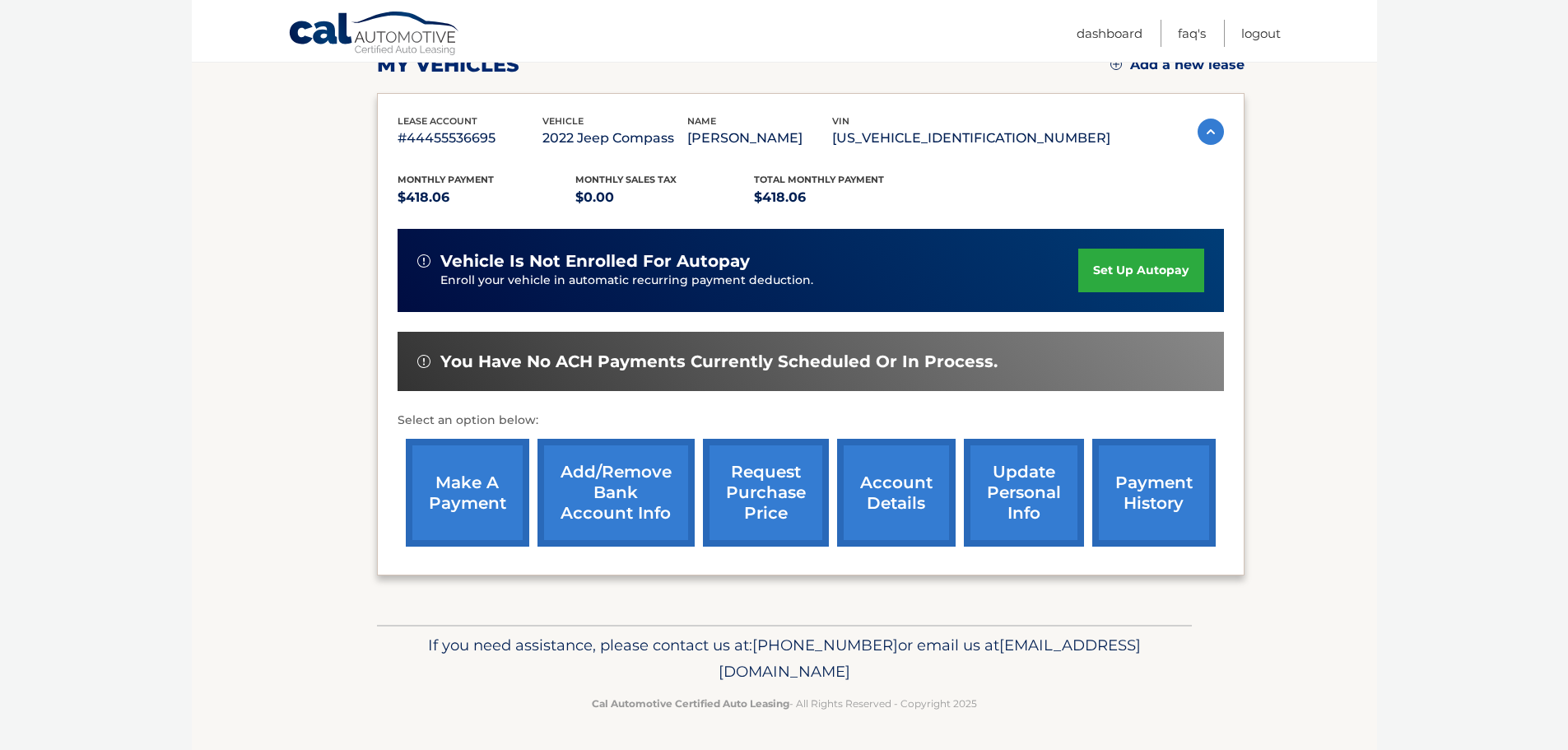
click at [473, 497] on link "make a payment" at bounding box center [467, 493] width 124 height 108
click at [487, 509] on link "make a payment" at bounding box center [467, 493] width 124 height 108
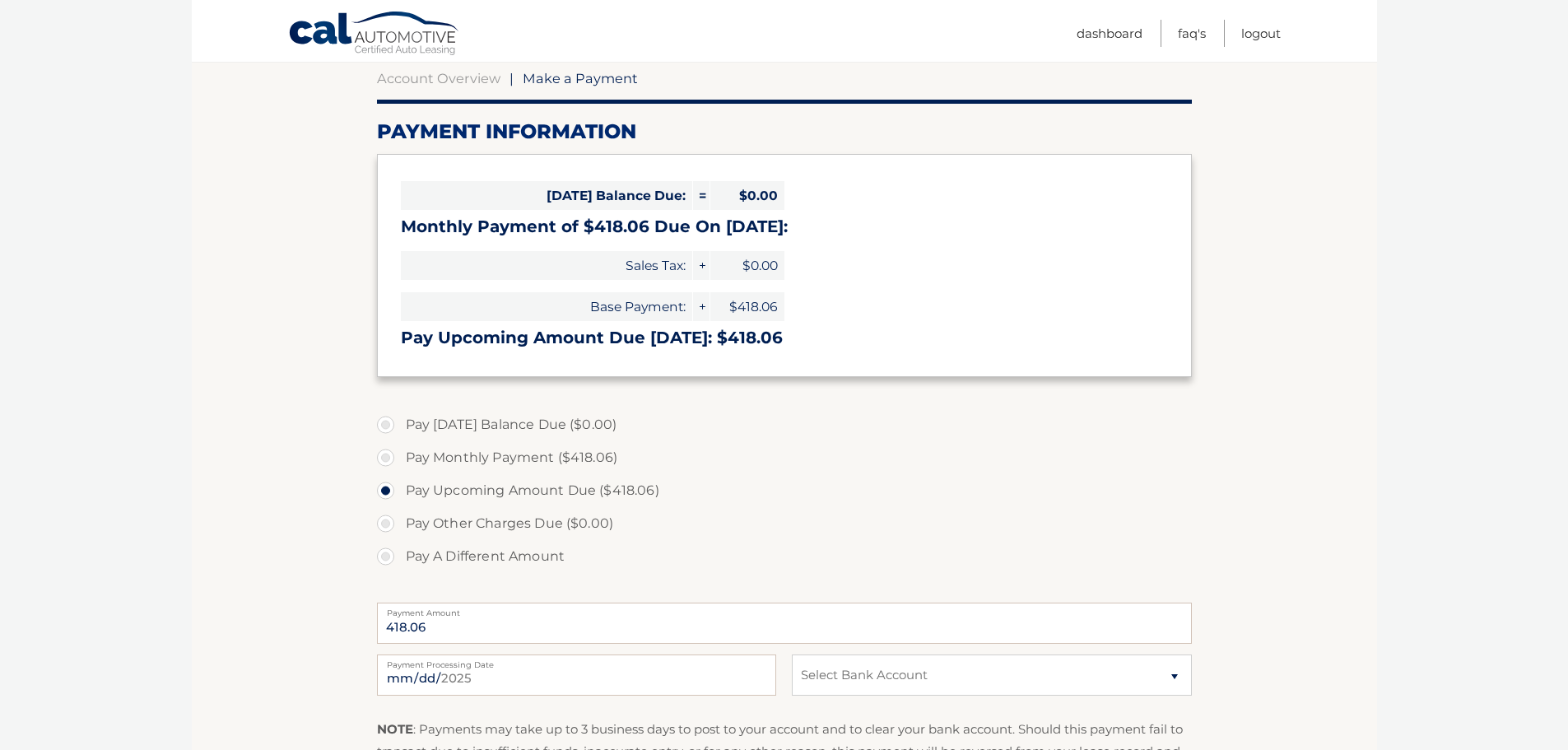
scroll to position [247, 0]
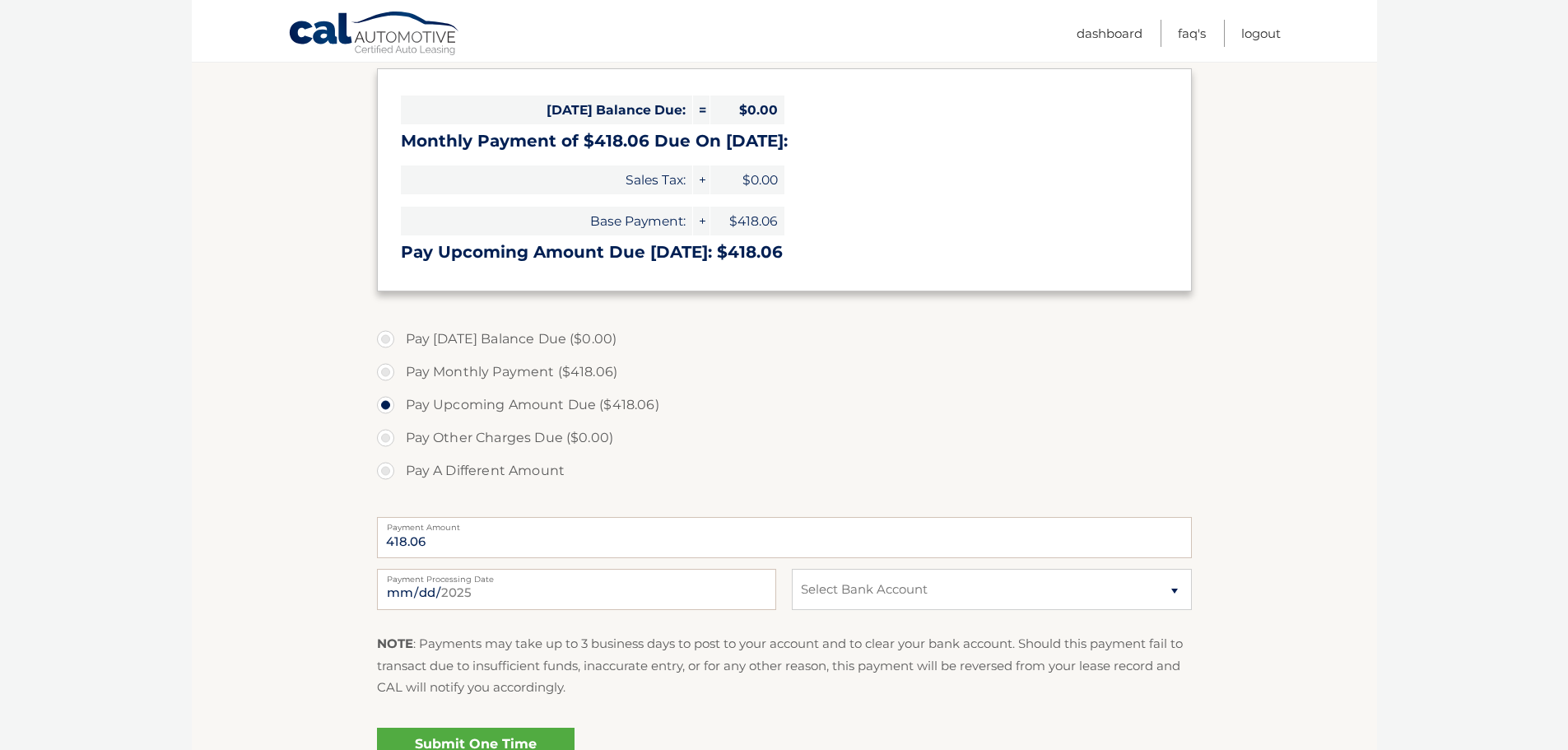
click at [381, 470] on label "Pay A Different Amount" at bounding box center [784, 470] width 815 height 33
click at [384, 470] on input "Pay A Different Amount" at bounding box center [392, 468] width 17 height 26
radio input "true"
type input "2090.30"
click at [970, 603] on select "Select Bank Account Checking JPMORGAN CHASE BANK, NA *****0427 Checking BANK OF…" at bounding box center [992, 590] width 399 height 41
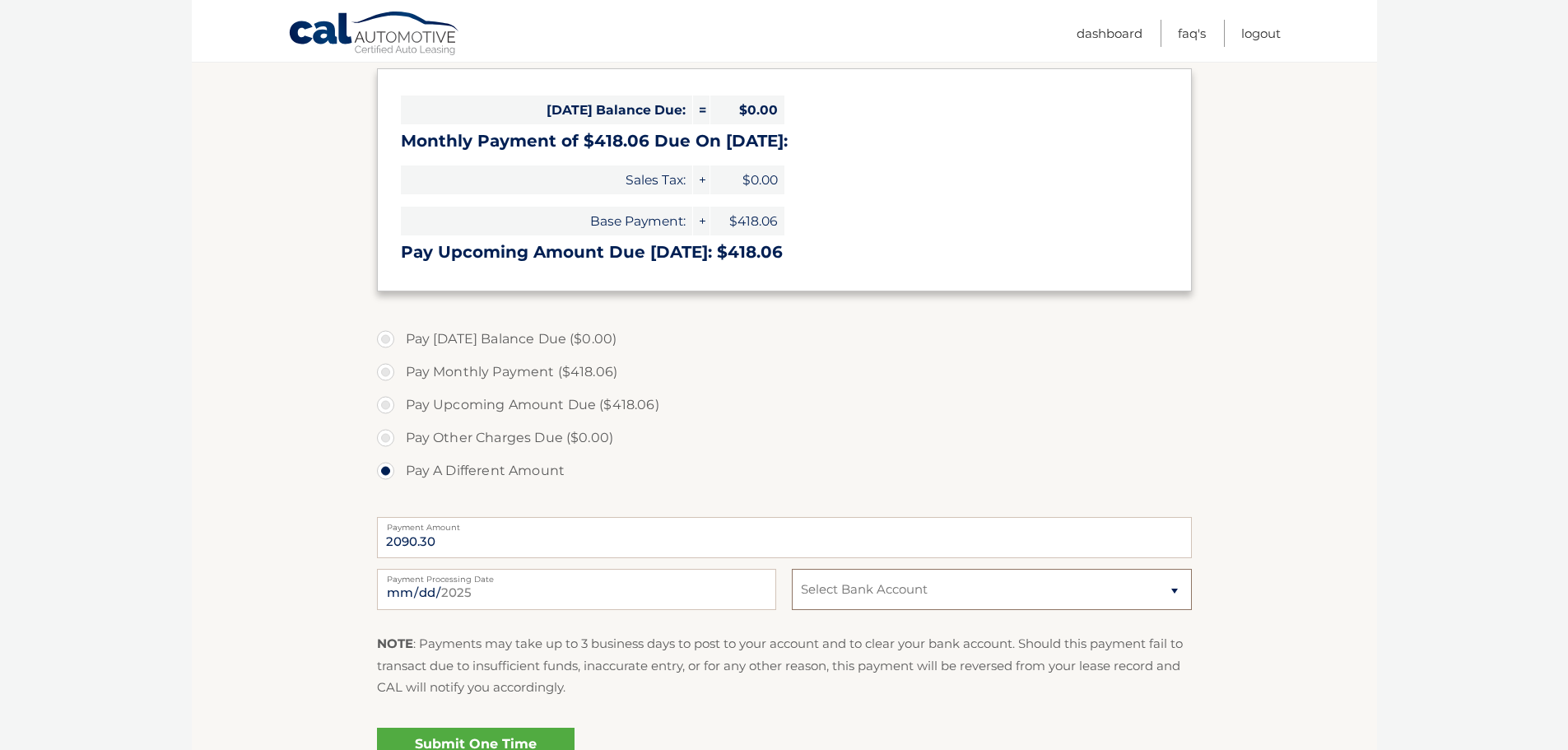
select select "YjFiZDkyOTgtZjRmMy00YmVkLWFlZDgtMGExOGM0NDNiN2Mw"
click at [792, 569] on select "Select Bank Account Checking JPMORGAN CHASE BANK, NA *****0427 Checking BANK OF…" at bounding box center [992, 590] width 399 height 41
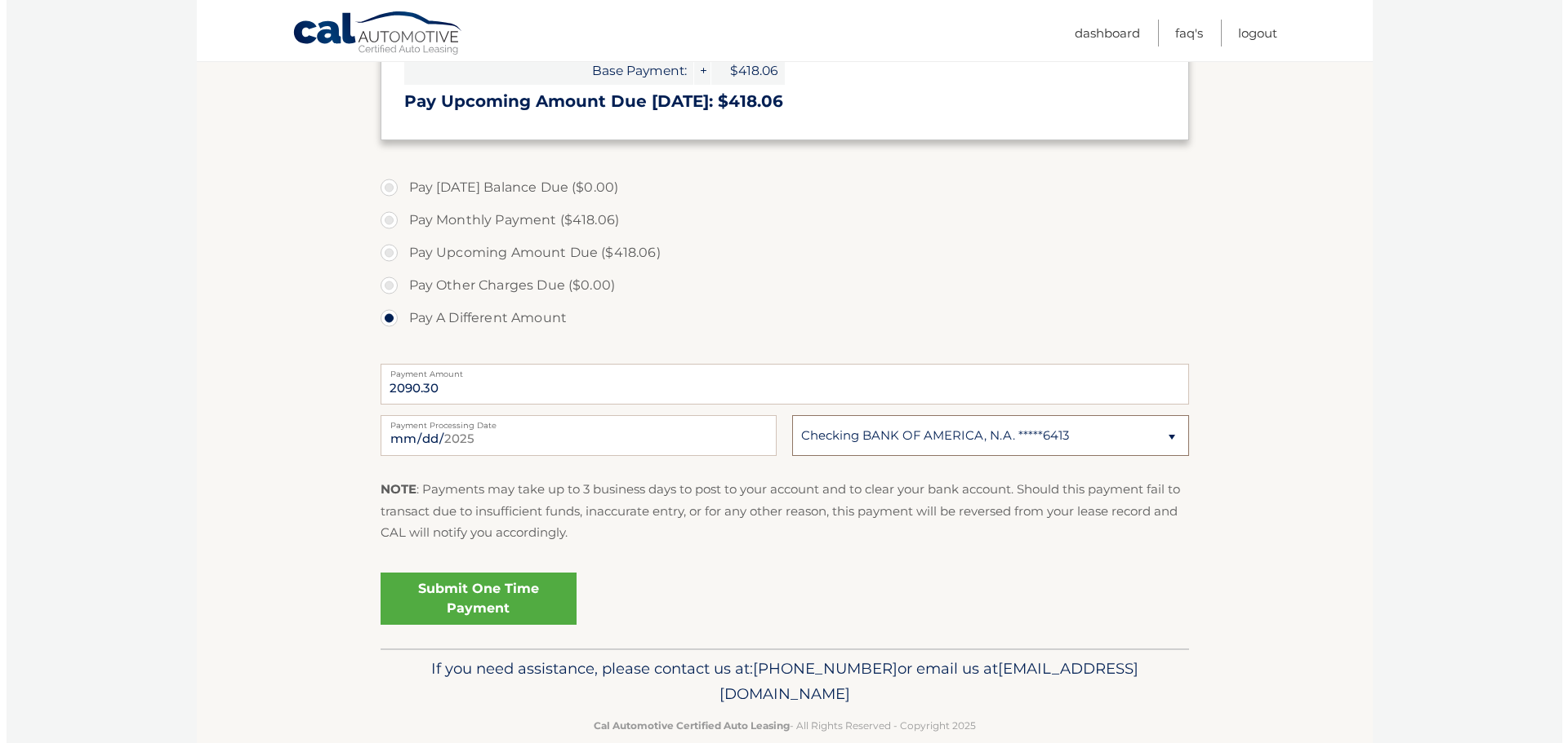
scroll to position [423, 0]
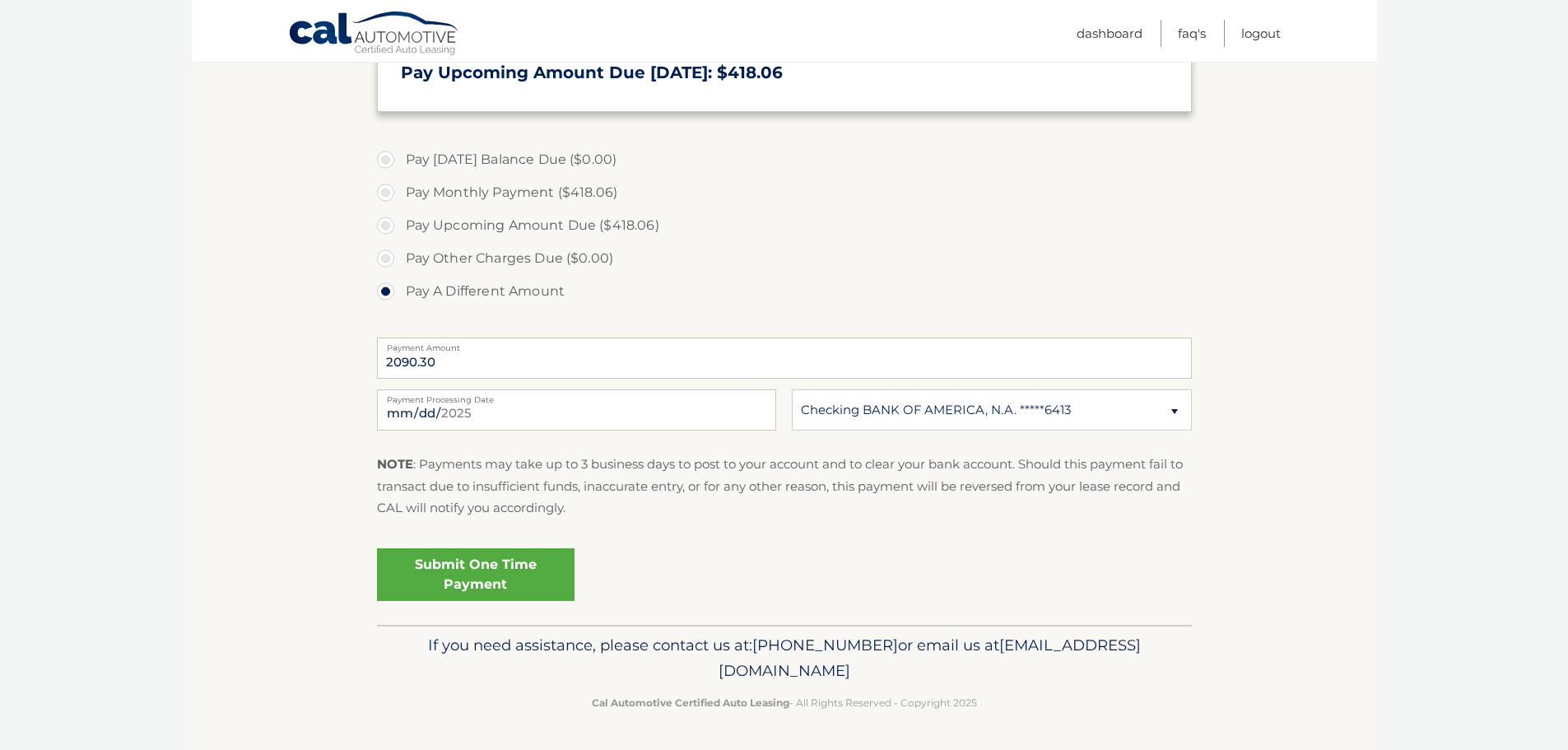
click at [478, 572] on link "Submit One Time Payment" at bounding box center [476, 575] width 197 height 53
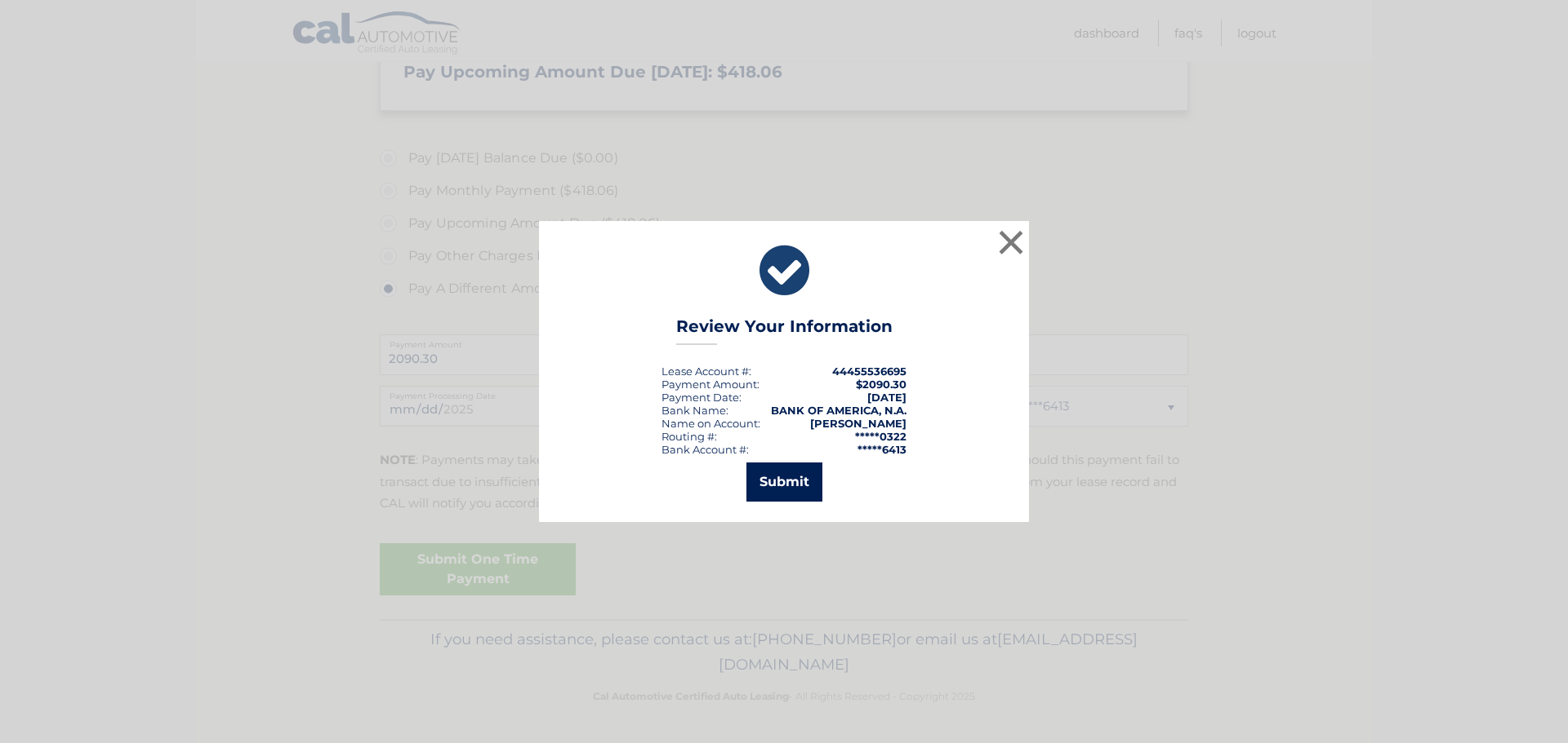
click at [767, 485] on button "Submit" at bounding box center [784, 482] width 76 height 39
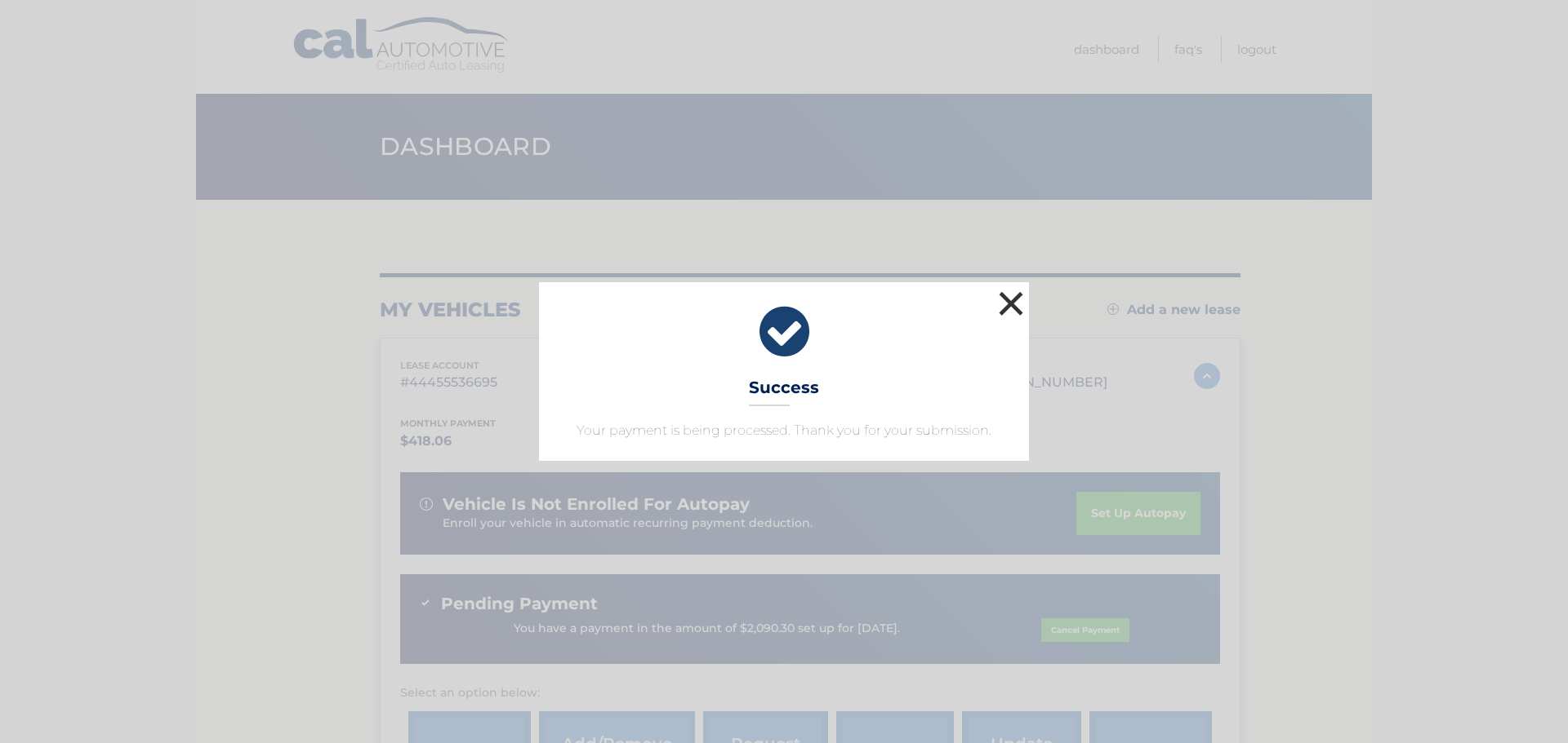
click at [1007, 298] on button "×" at bounding box center [1010, 303] width 32 height 32
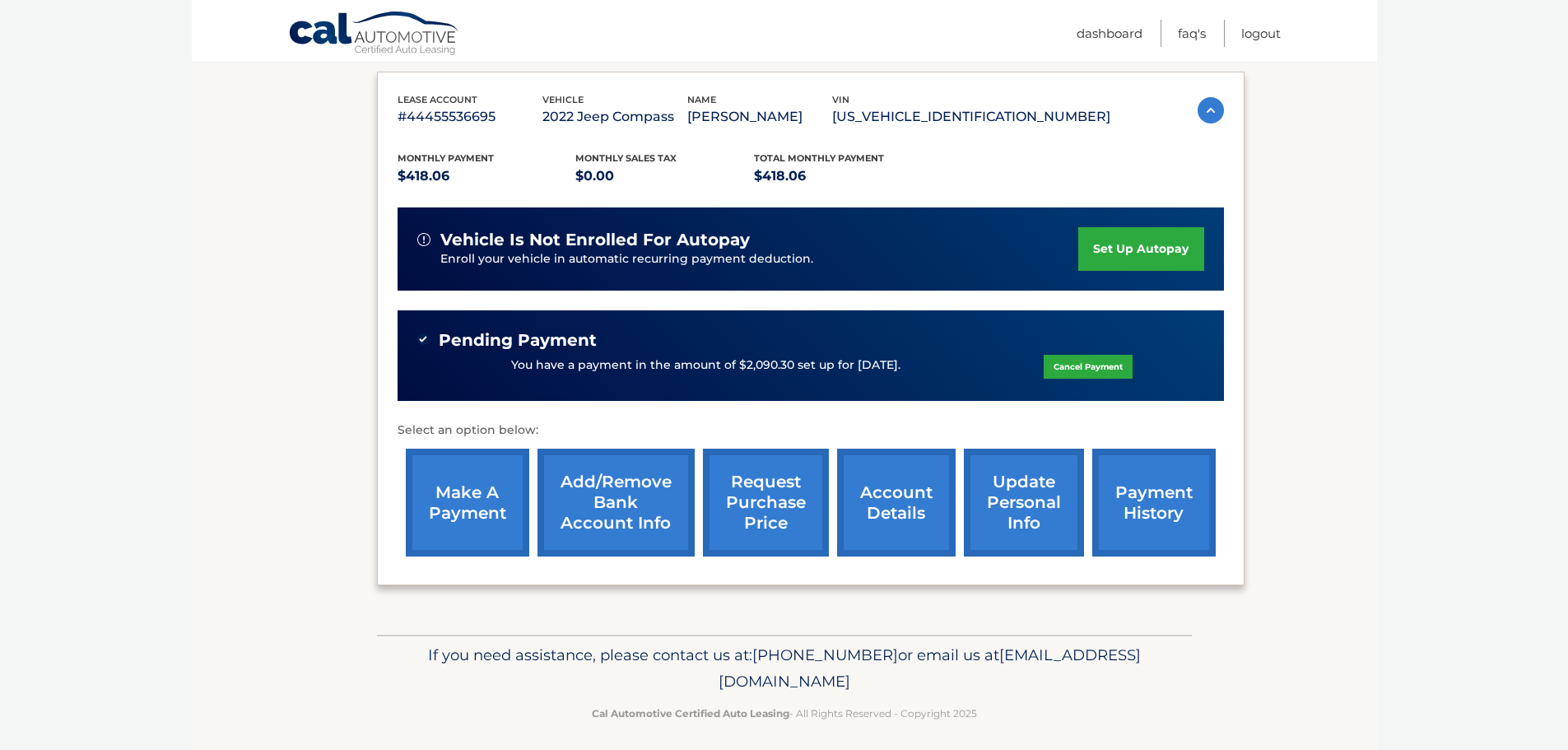
scroll to position [280, 0]
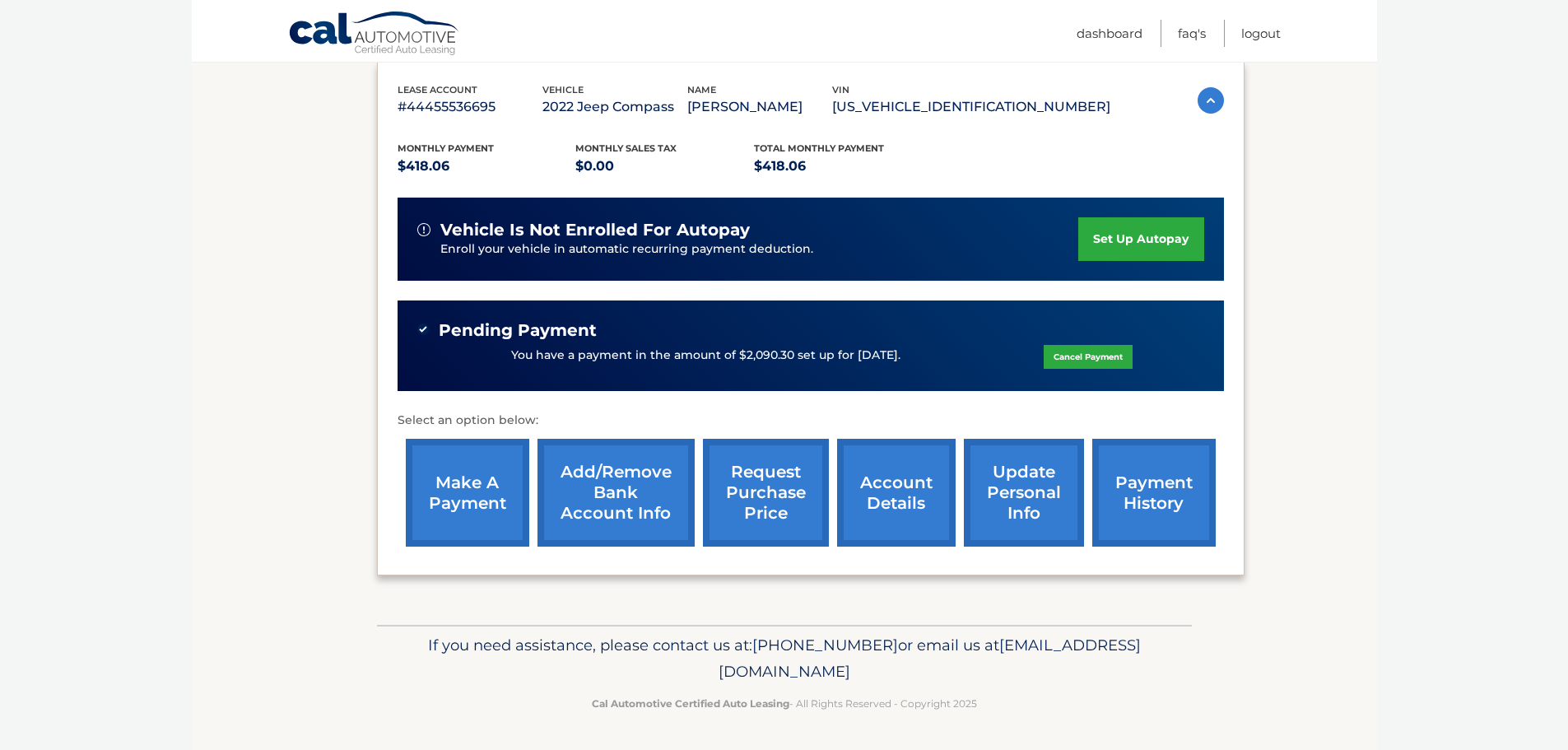
click at [900, 501] on link "account details" at bounding box center [896, 493] width 118 height 108
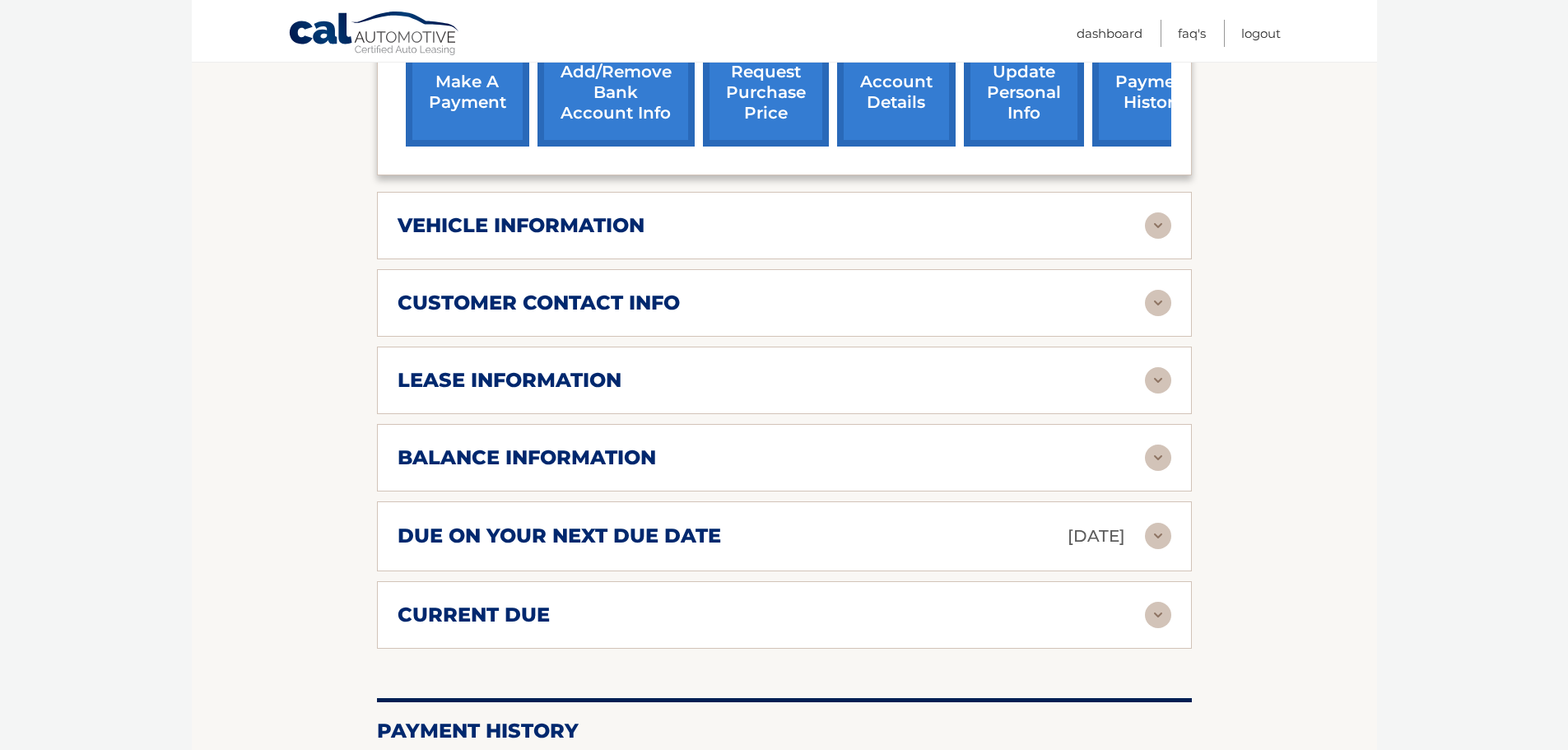
scroll to position [742, 0]
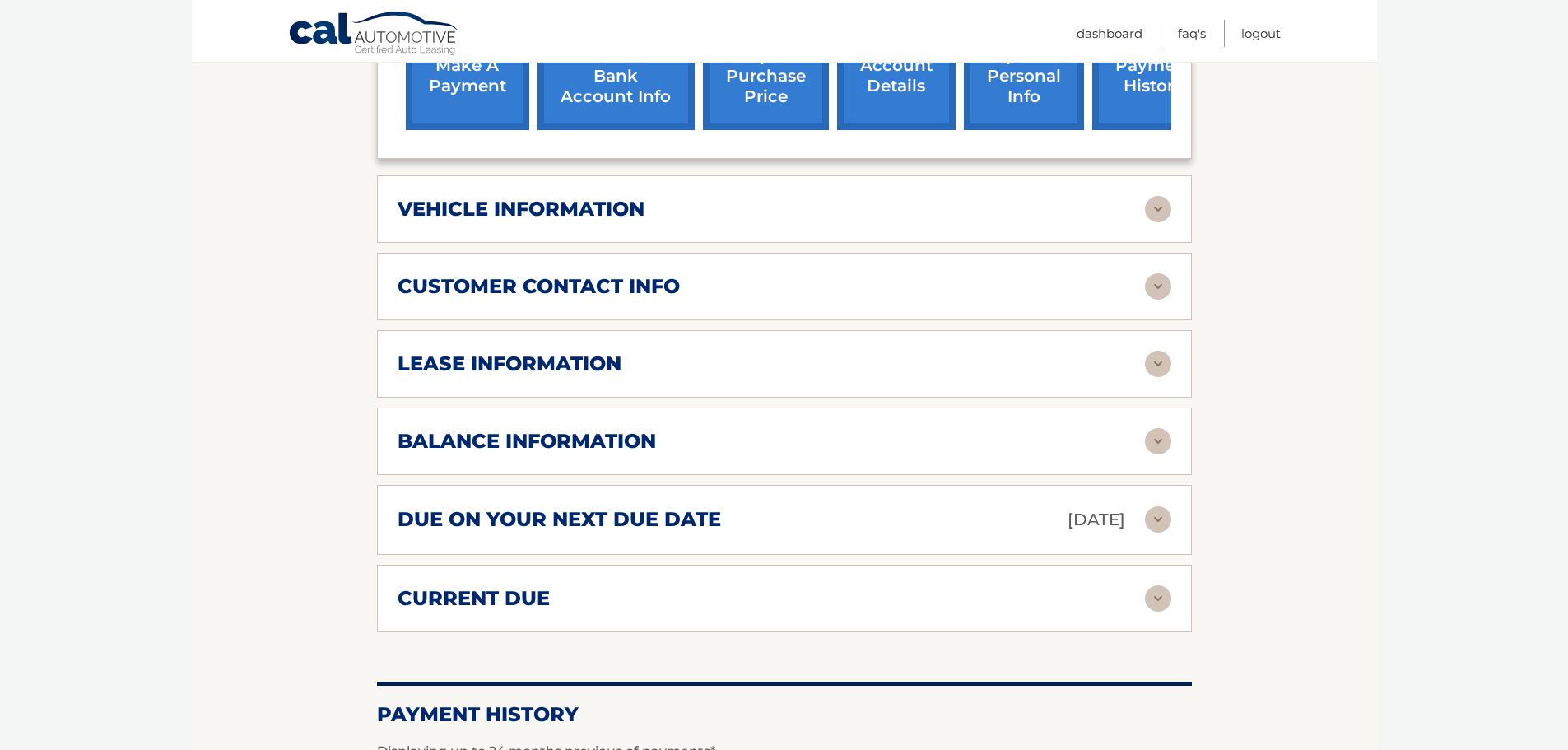
click at [1148, 507] on img at bounding box center [1158, 520] width 26 height 26
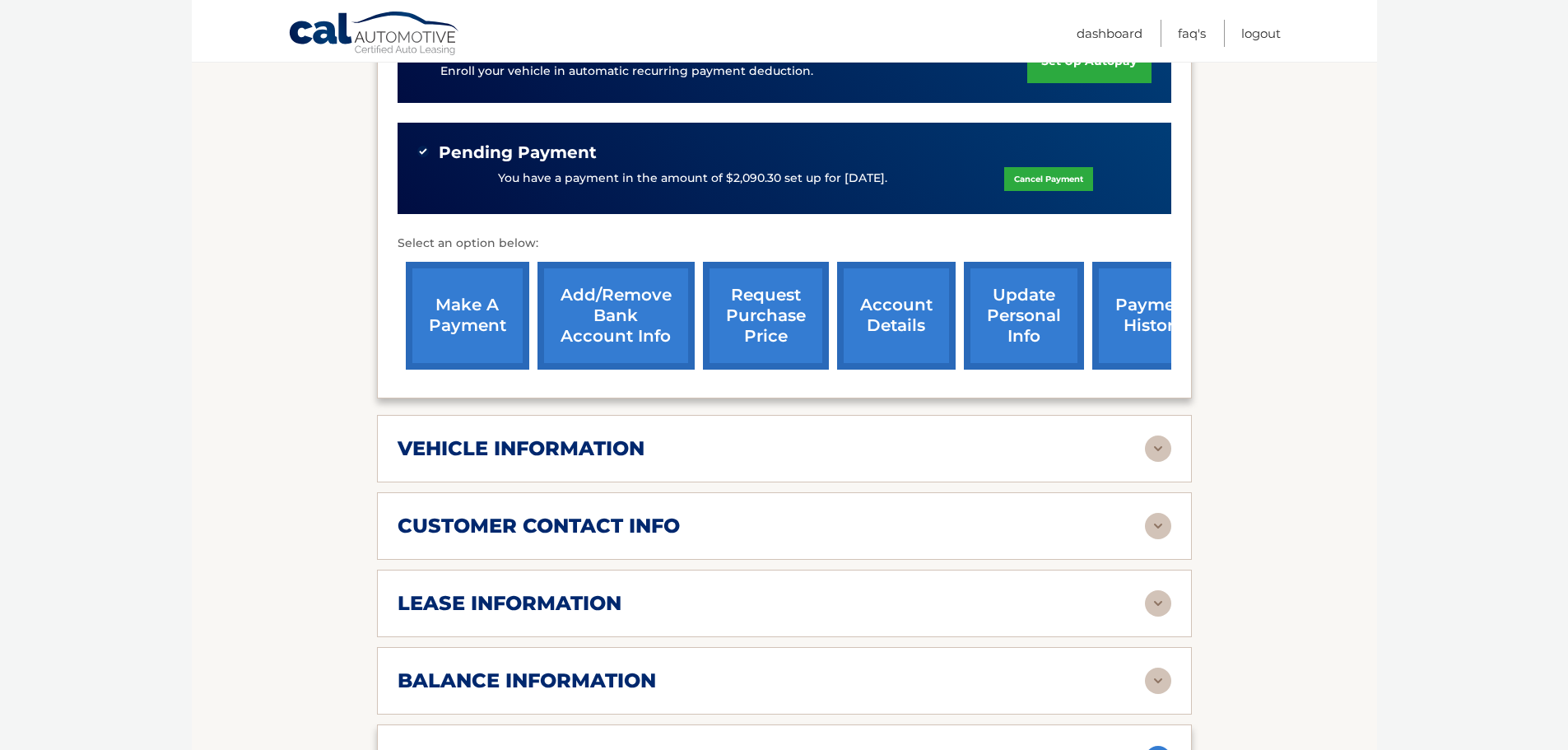
scroll to position [495, 0]
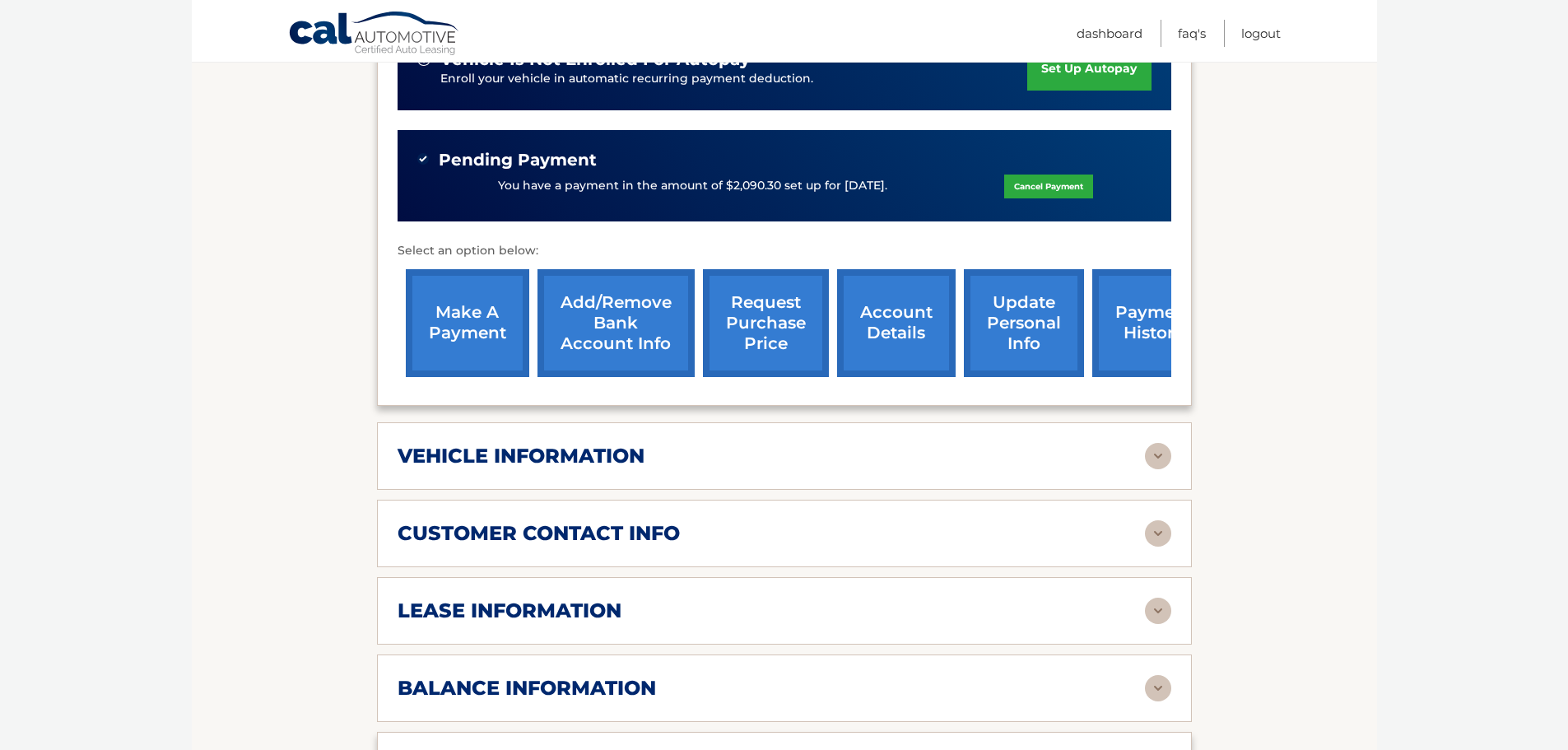
click at [1143, 309] on link "payment history" at bounding box center [1154, 323] width 124 height 108
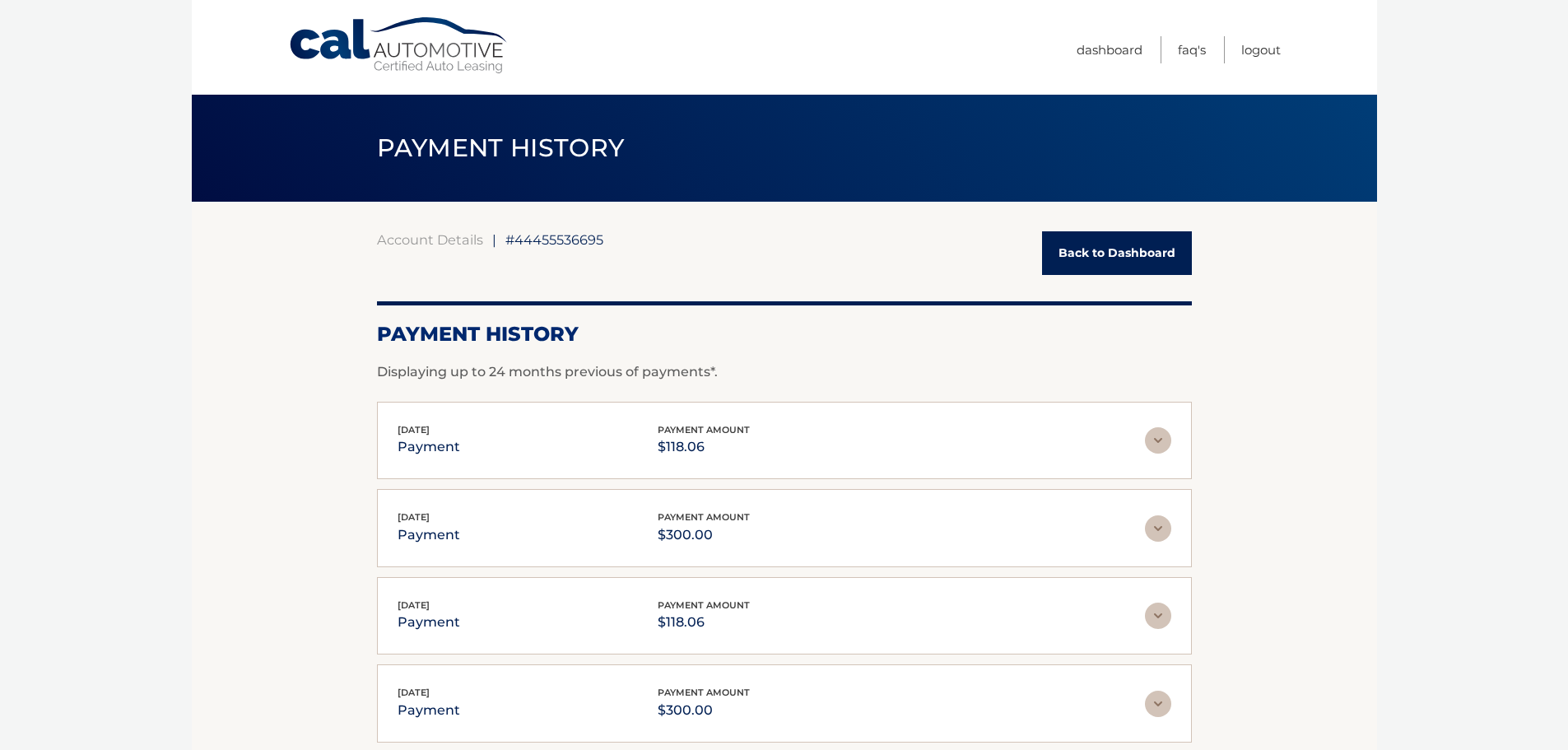
click at [1118, 251] on link "Back to Dashboard" at bounding box center [1116, 252] width 150 height 44
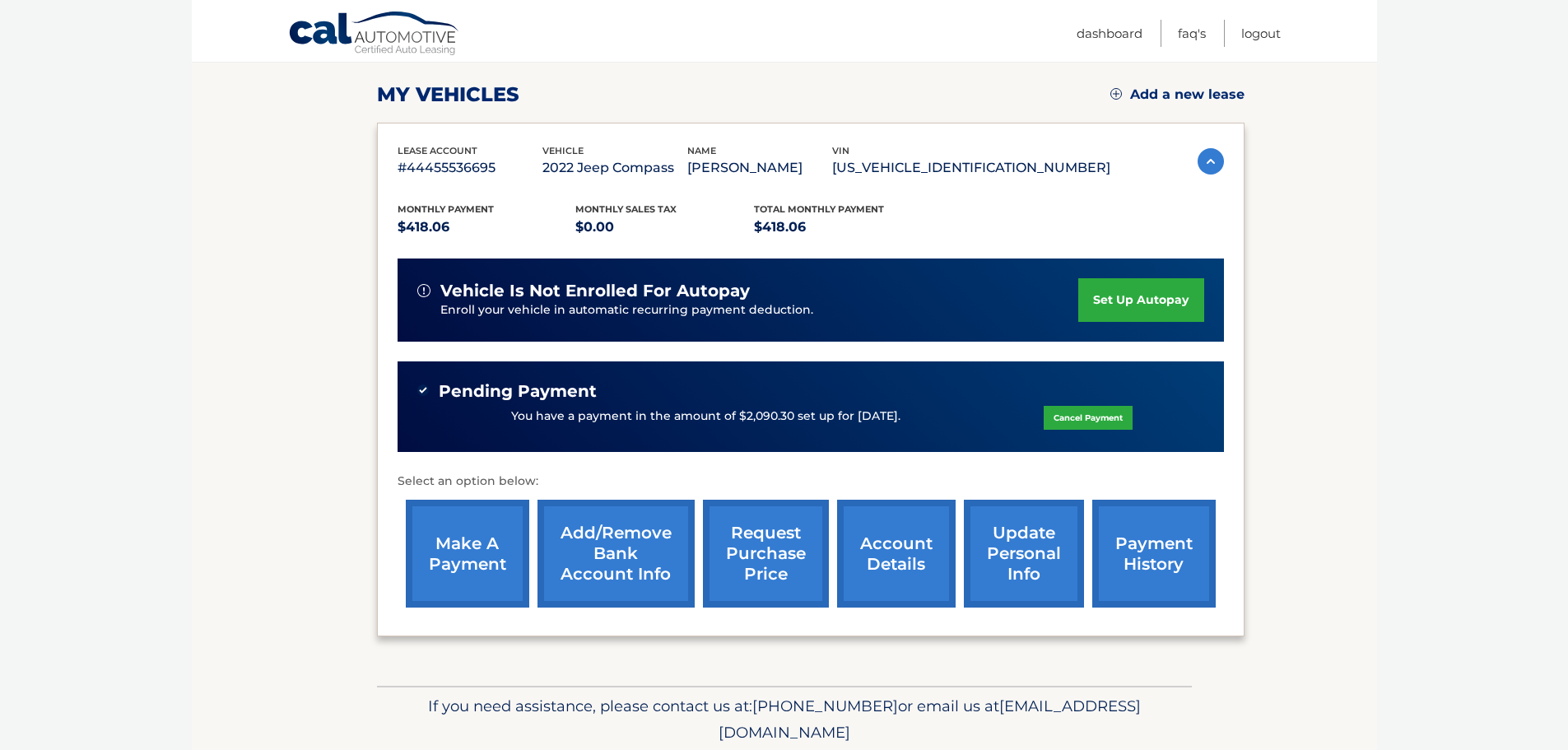
scroll to position [247, 0]
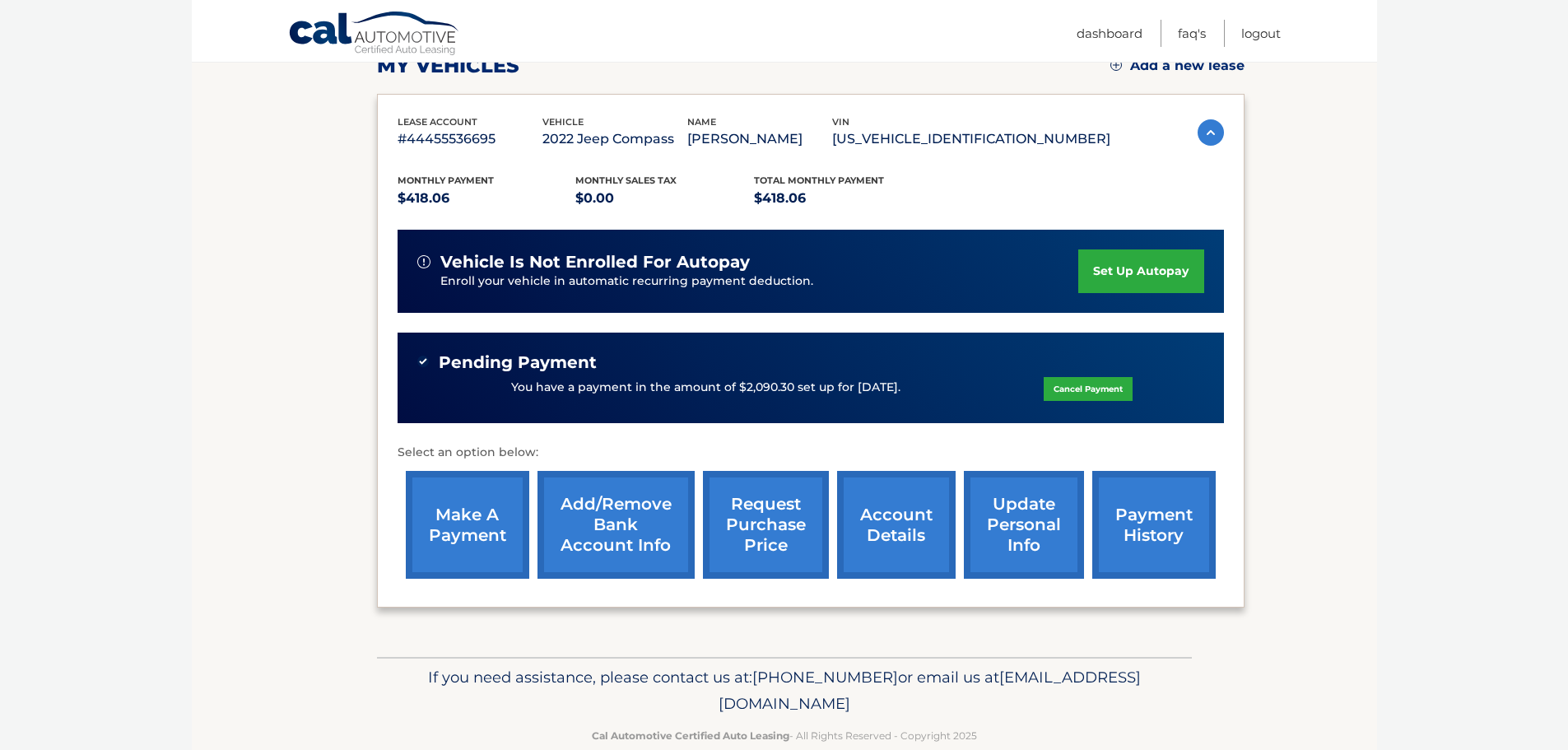
click at [480, 533] on link "make a payment" at bounding box center [467, 525] width 124 height 108
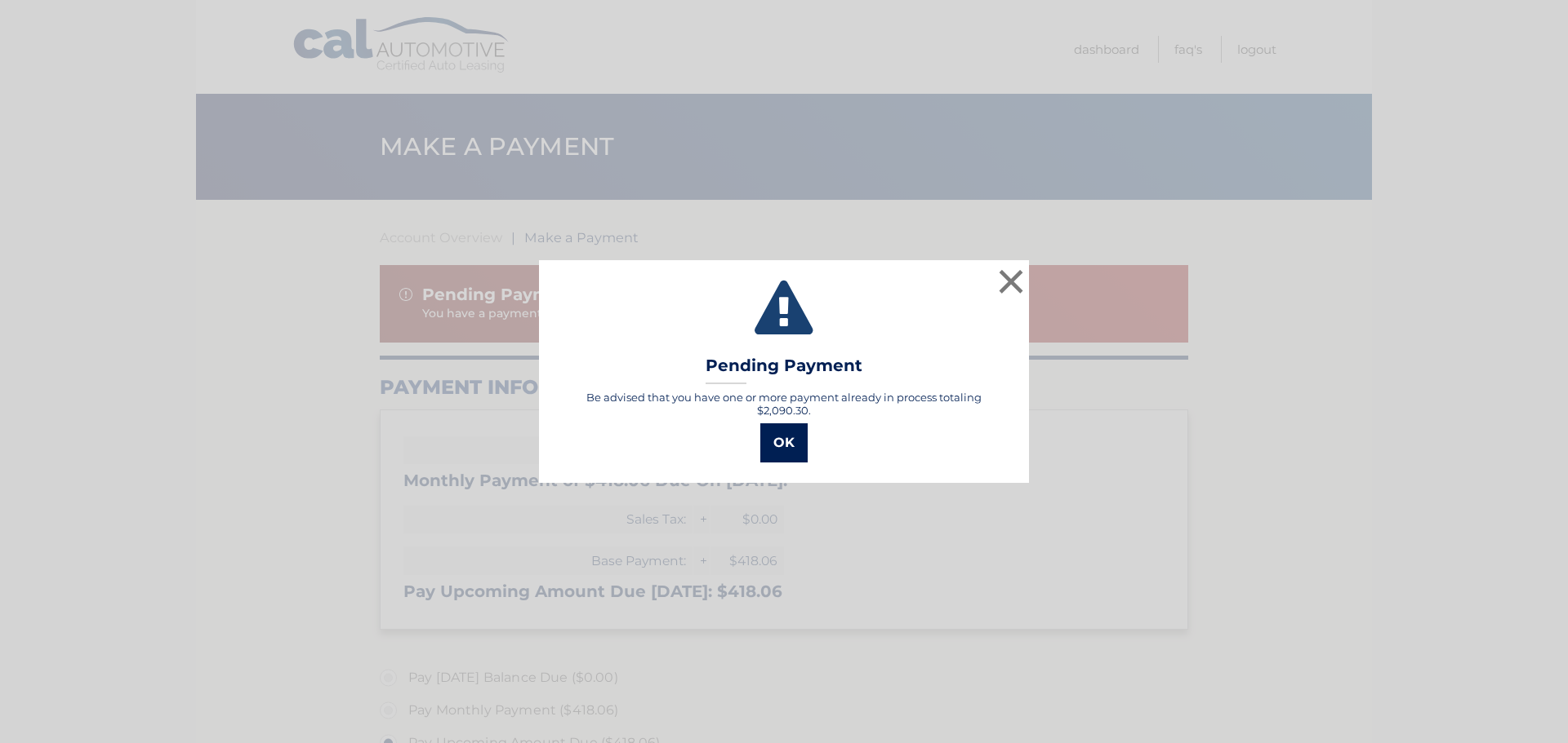
click at [786, 440] on button "OK" at bounding box center [783, 443] width 47 height 39
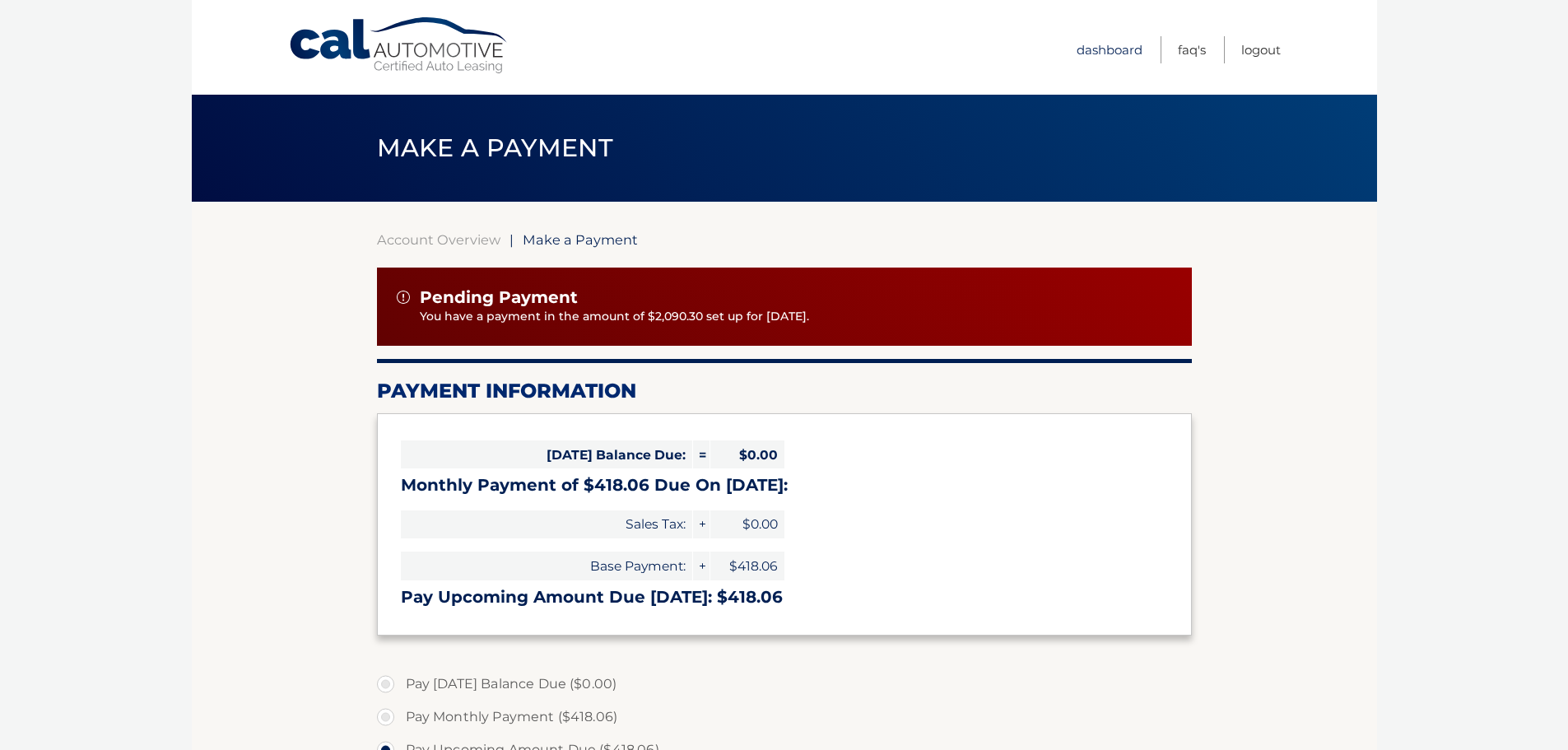
click at [1127, 44] on link "Dashboard" at bounding box center [1109, 49] width 66 height 27
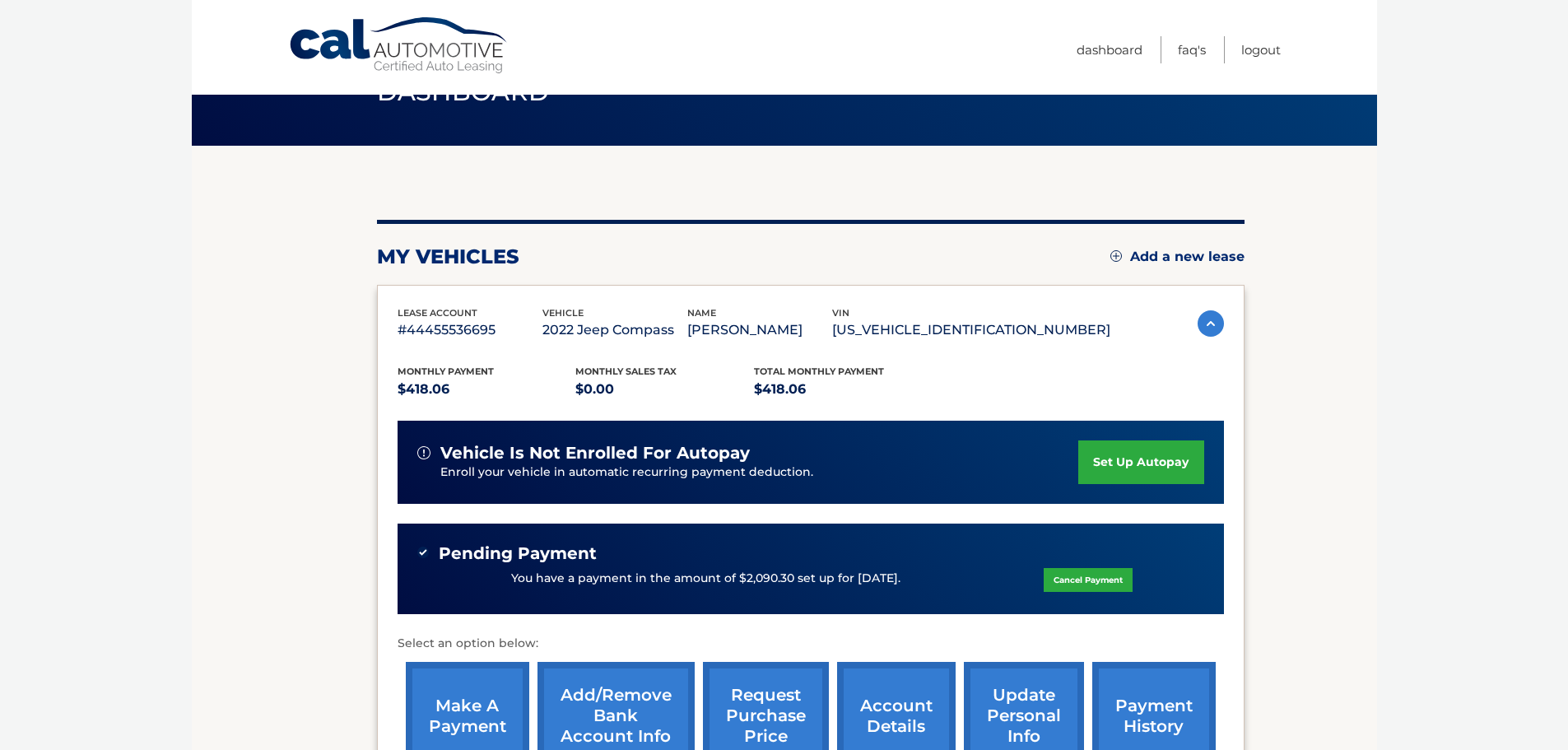
scroll to position [247, 0]
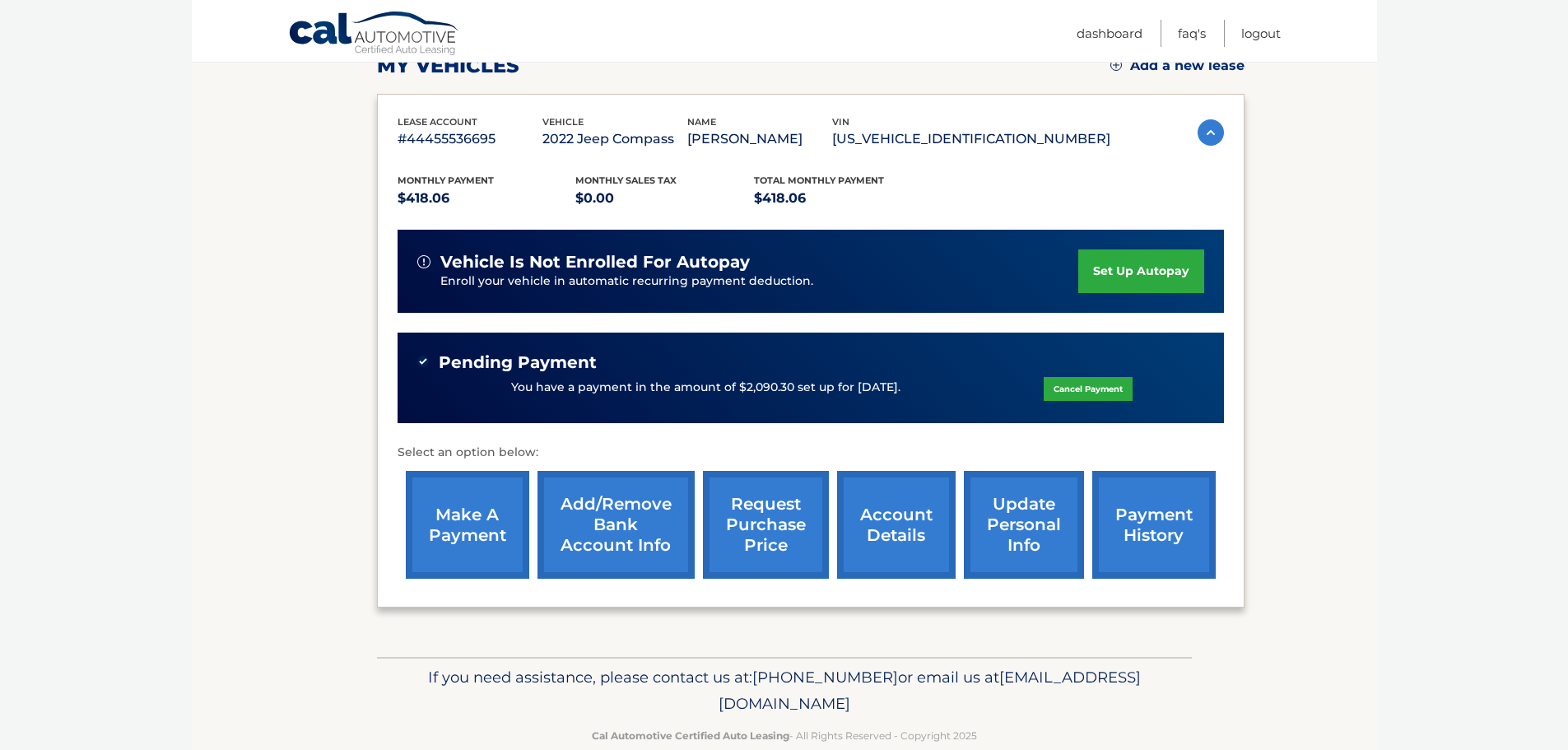
click at [608, 522] on link "Add/Remove bank account info" at bounding box center [615, 525] width 157 height 108
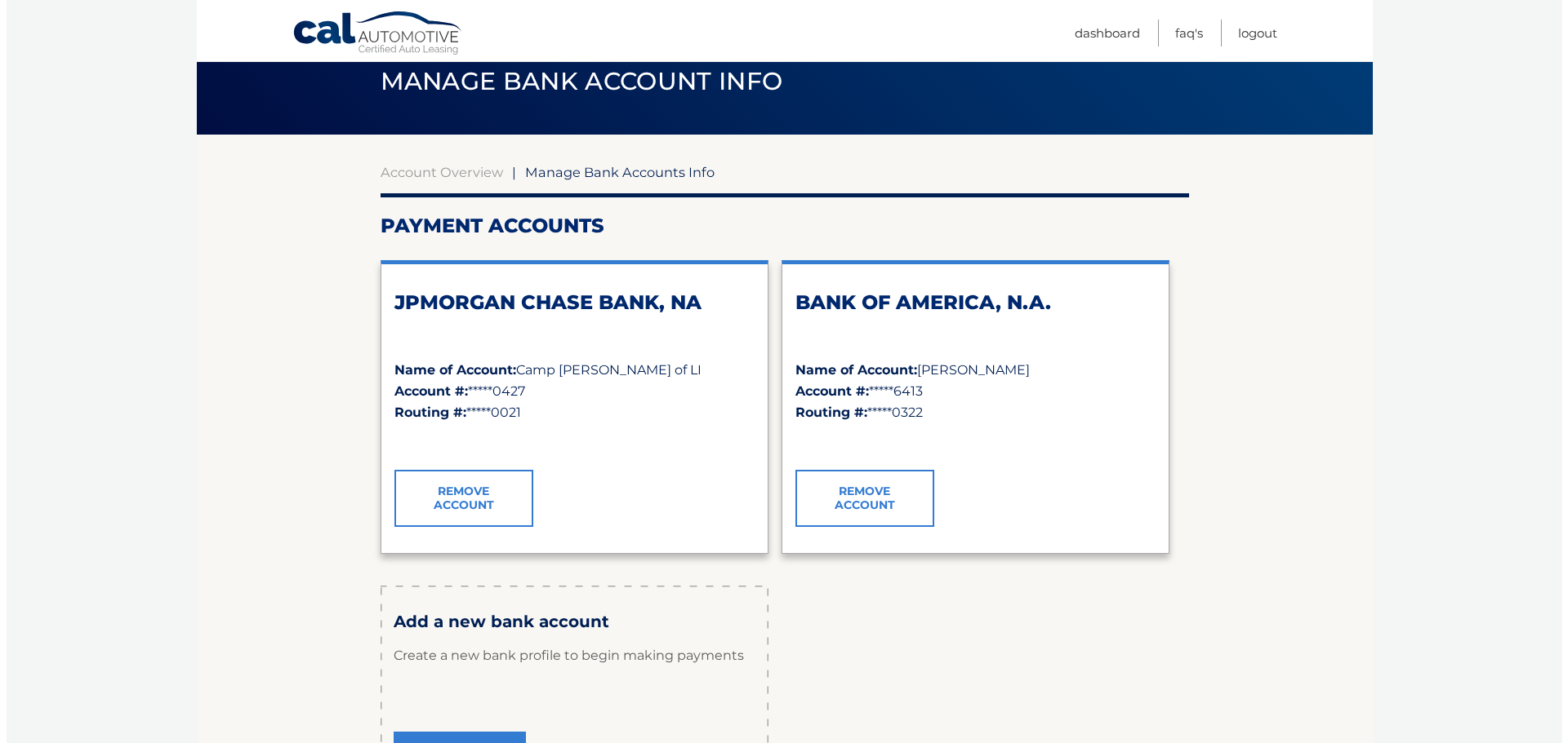
scroll to position [163, 0]
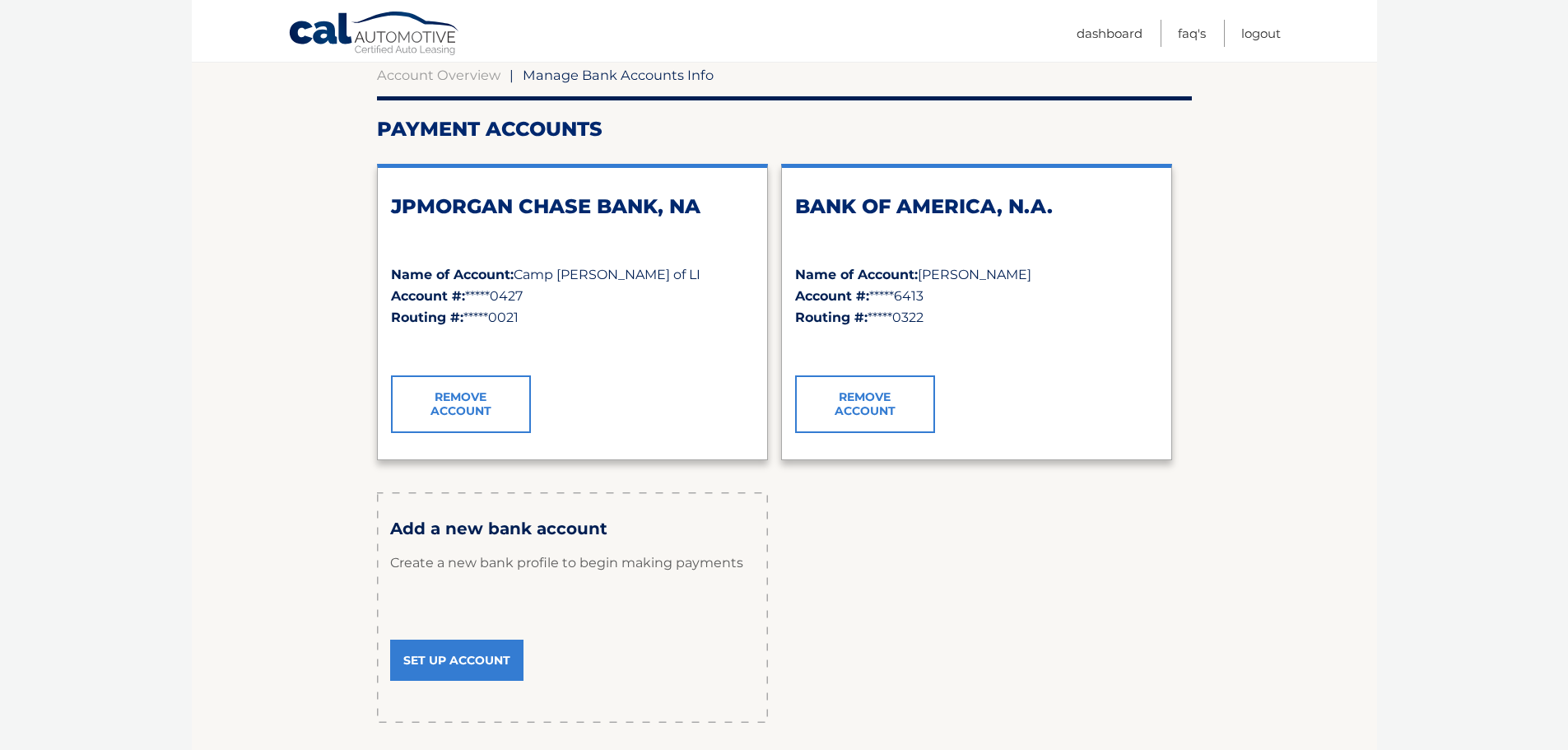
click at [466, 402] on link "Remove Account" at bounding box center [461, 404] width 140 height 58
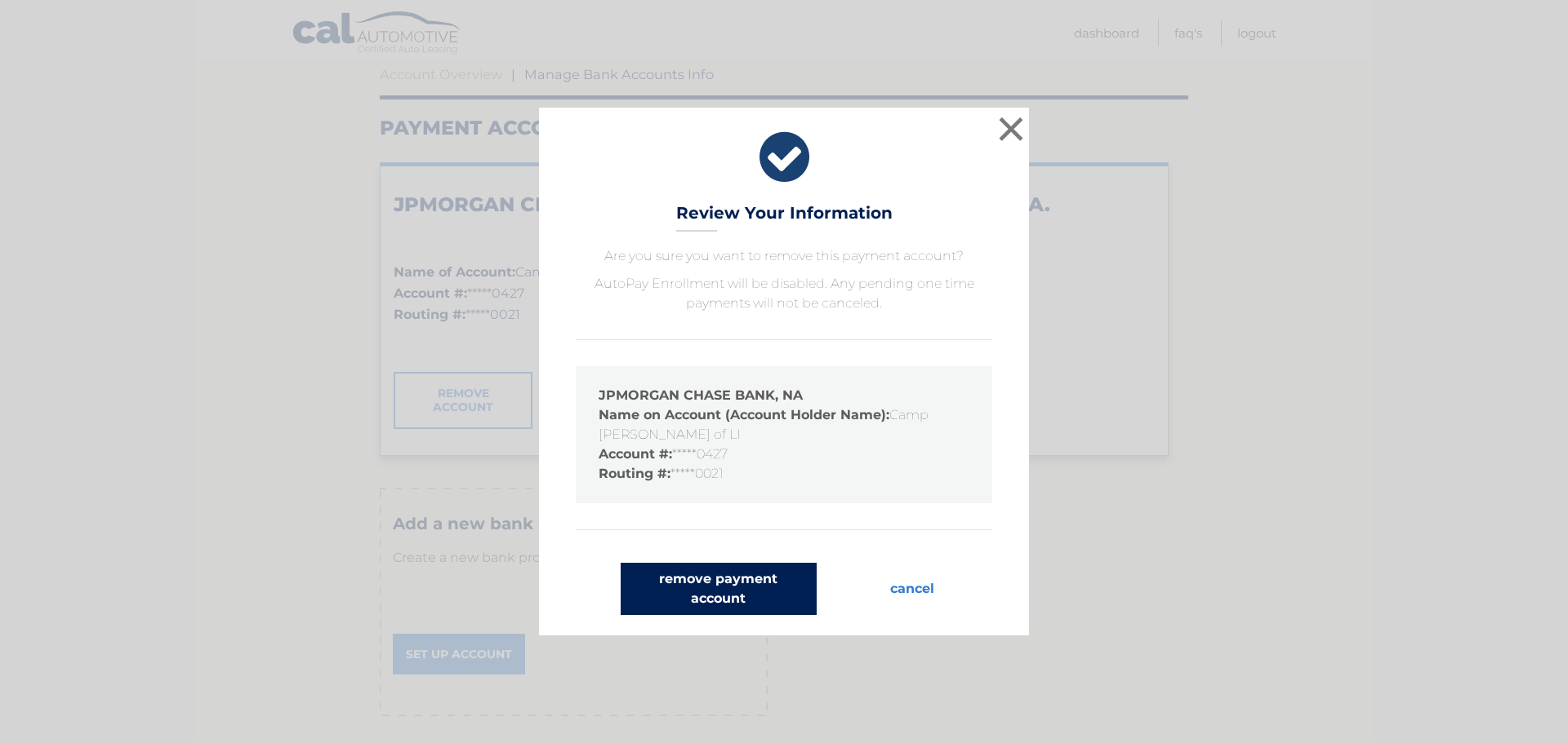
click at [737, 594] on button "remove payment account" at bounding box center [718, 589] width 196 height 53
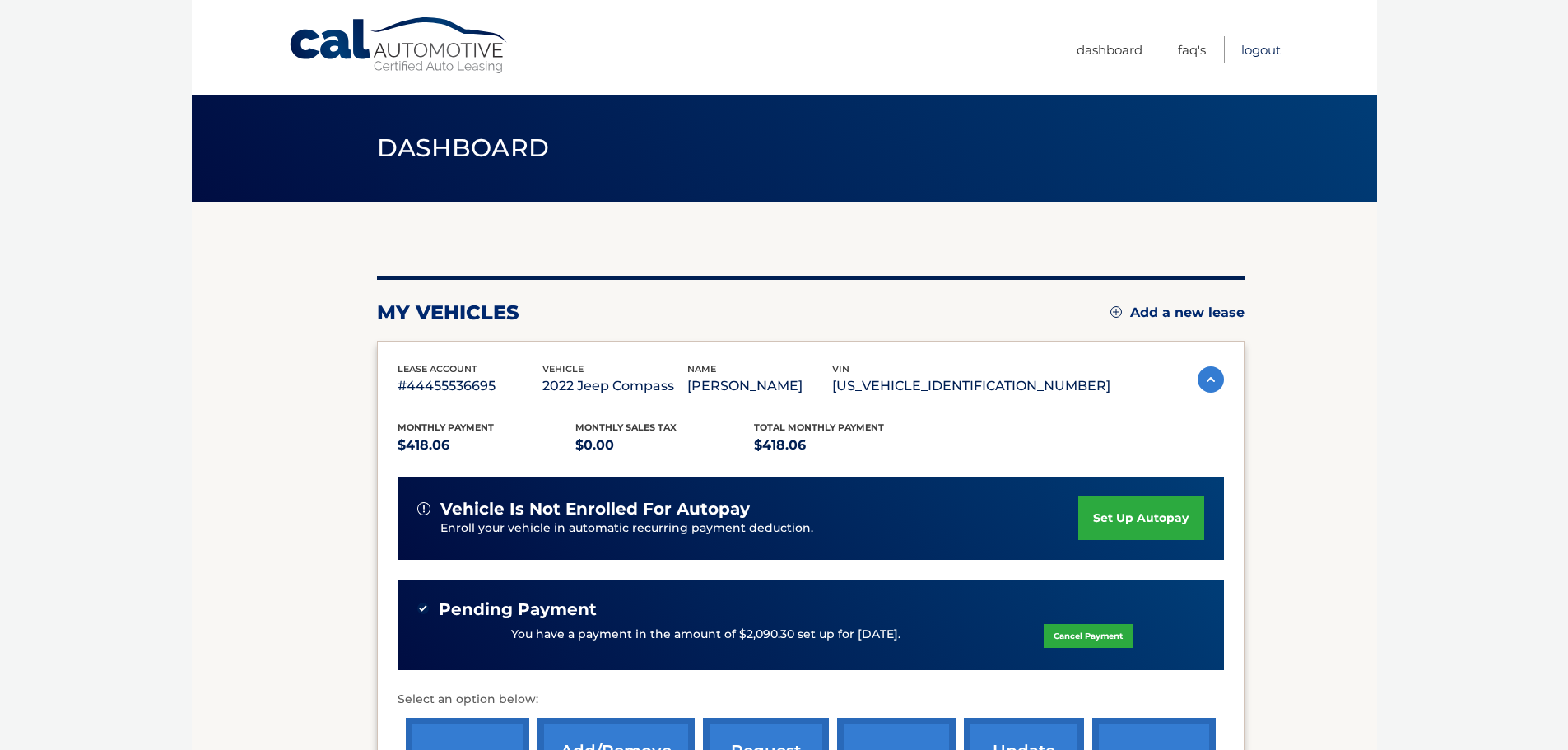
click at [1265, 50] on link "Logout" at bounding box center [1261, 49] width 39 height 27
